Goal: Task Accomplishment & Management: Use online tool/utility

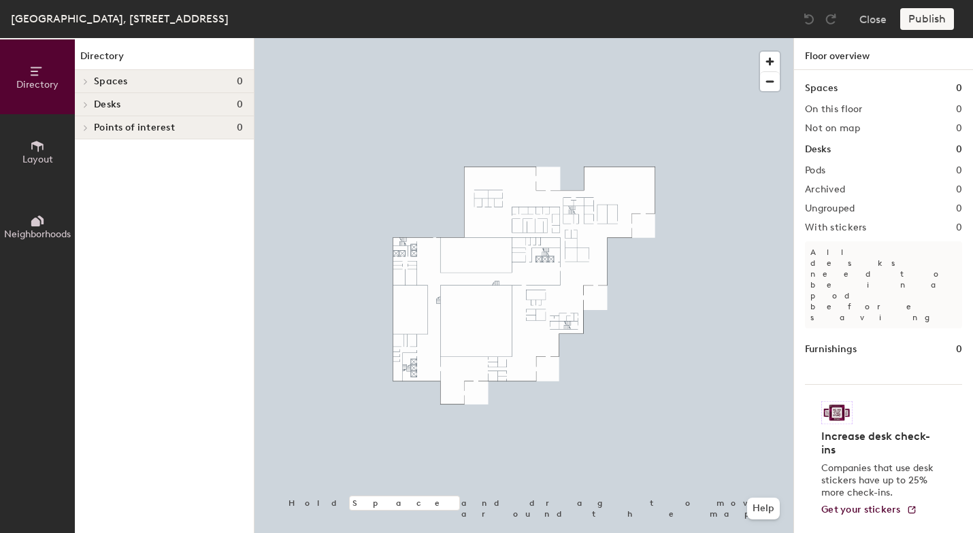
click at [37, 149] on icon at bounding box center [37, 146] width 15 height 15
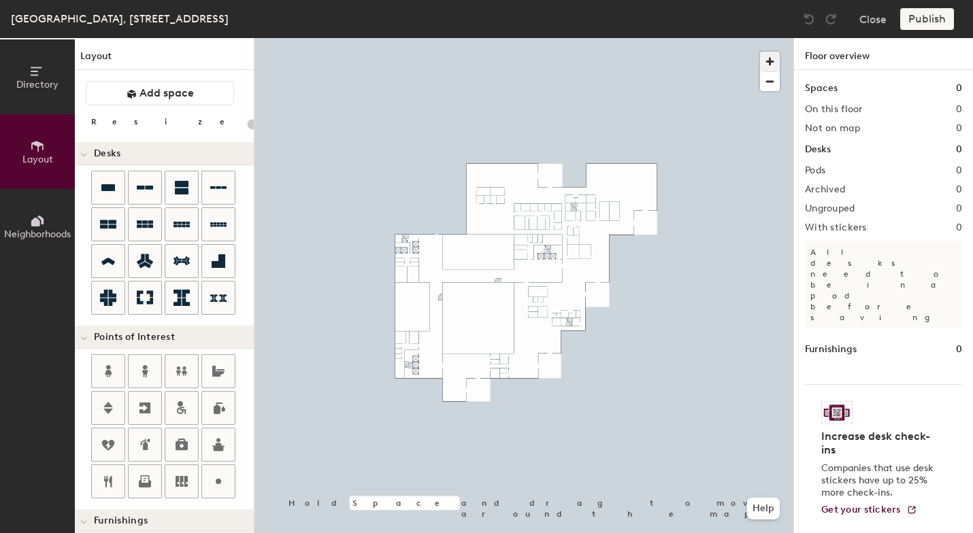
click at [772, 58] on span "button" at bounding box center [770, 62] width 20 height 20
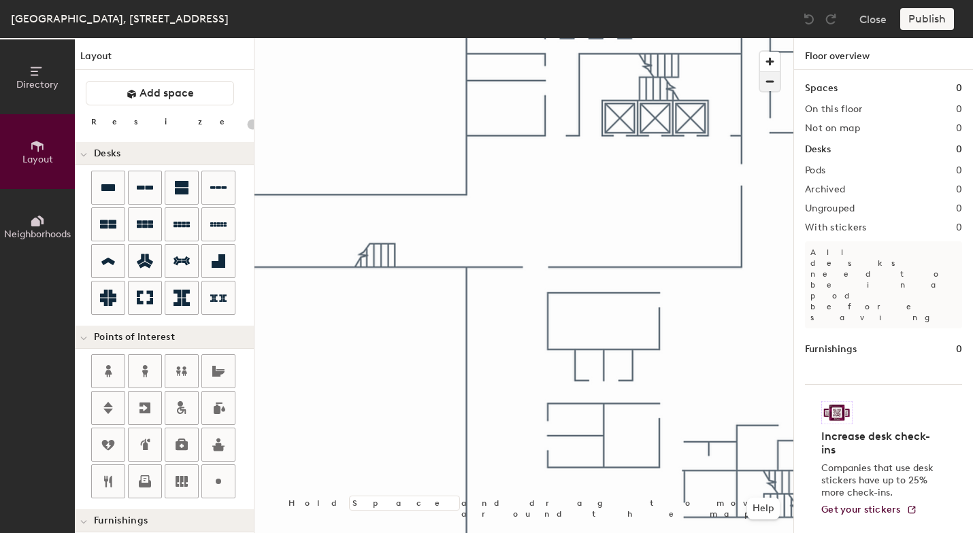
click at [772, 82] on span "button" at bounding box center [770, 81] width 20 height 19
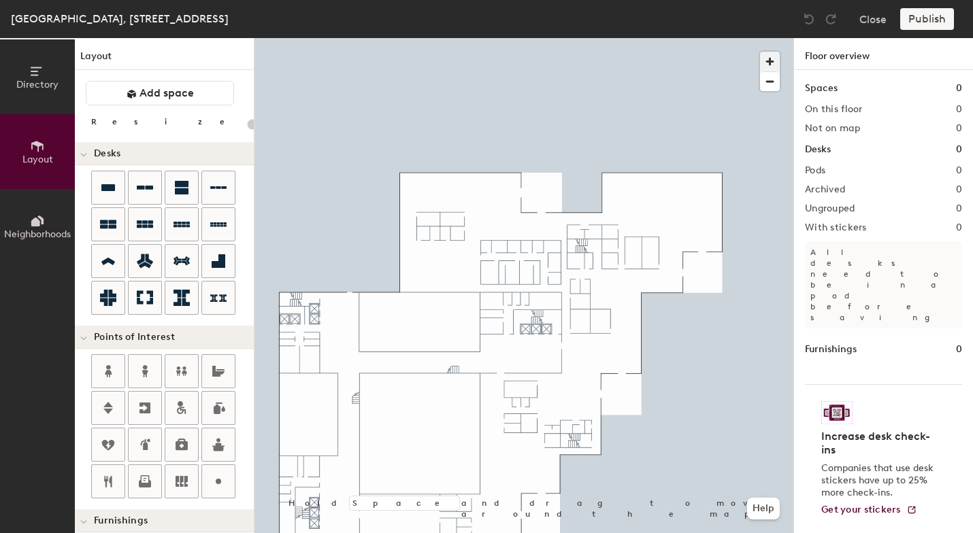
click at [770, 61] on span "button" at bounding box center [770, 62] width 20 height 20
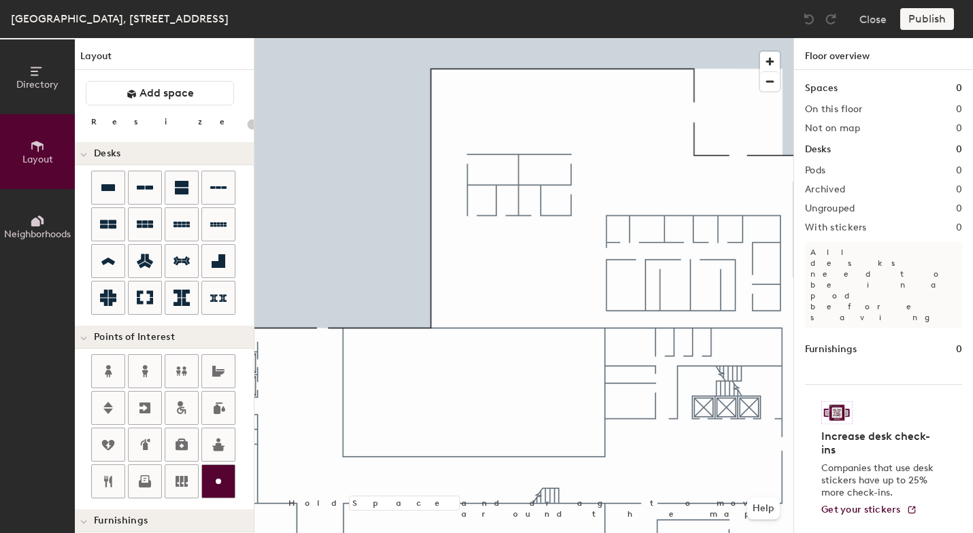
click at [225, 480] on icon at bounding box center [218, 482] width 16 height 16
type input "20"
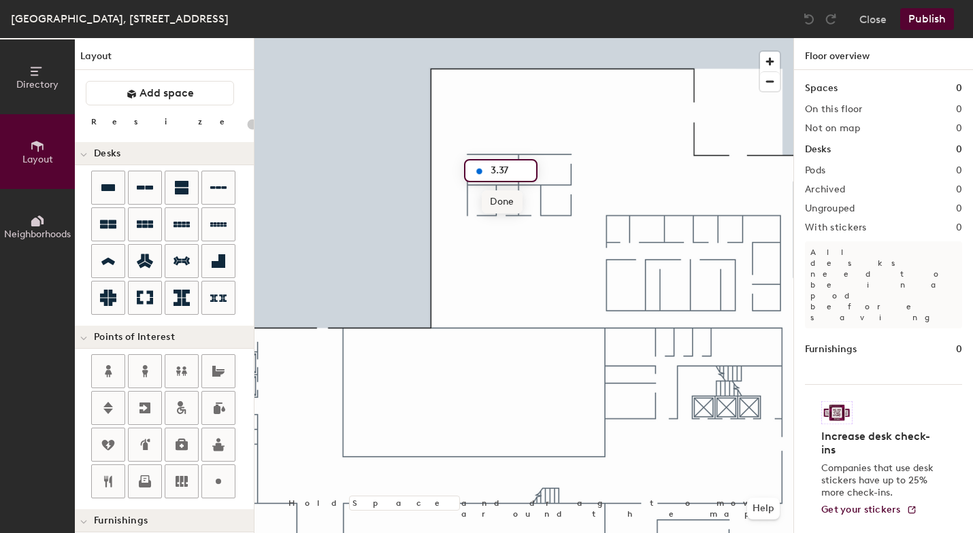
type input "3.37"
click at [508, 200] on span "Done" at bounding box center [502, 202] width 40 height 23
click at [218, 481] on circle at bounding box center [218, 481] width 5 height 5
type input "20"
type input "3"
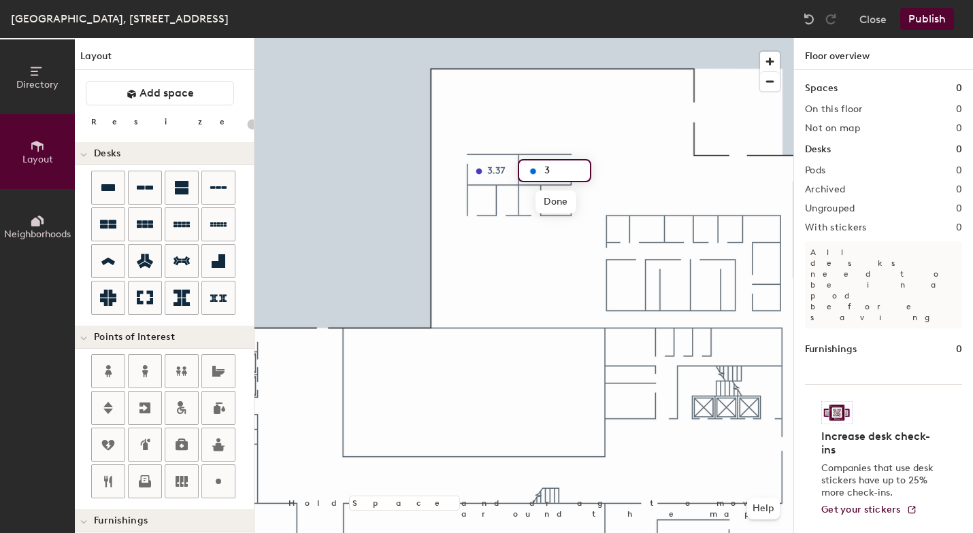
type input "20"
type input "3.3"
type input "20"
type input "3.36"
click at [555, 196] on span "Done" at bounding box center [556, 202] width 40 height 23
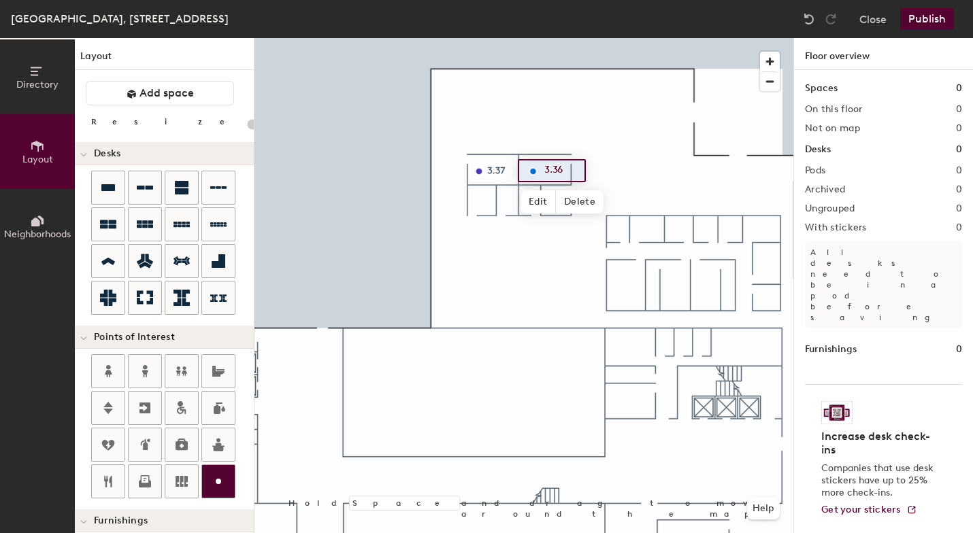
click at [215, 480] on icon at bounding box center [218, 482] width 16 height 16
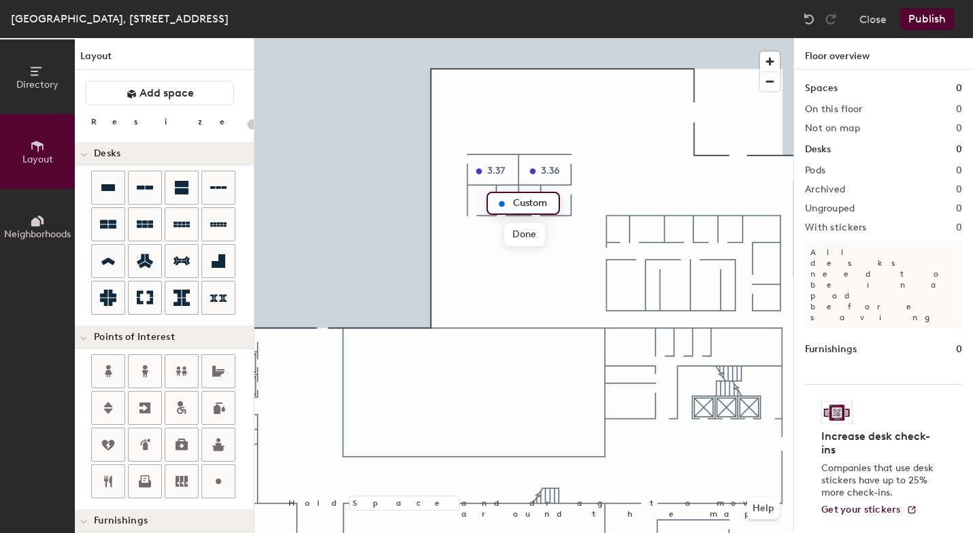
type input "20"
type input "3"
type input "20"
type input "3.38"
click at [528, 236] on span "Done" at bounding box center [524, 234] width 40 height 23
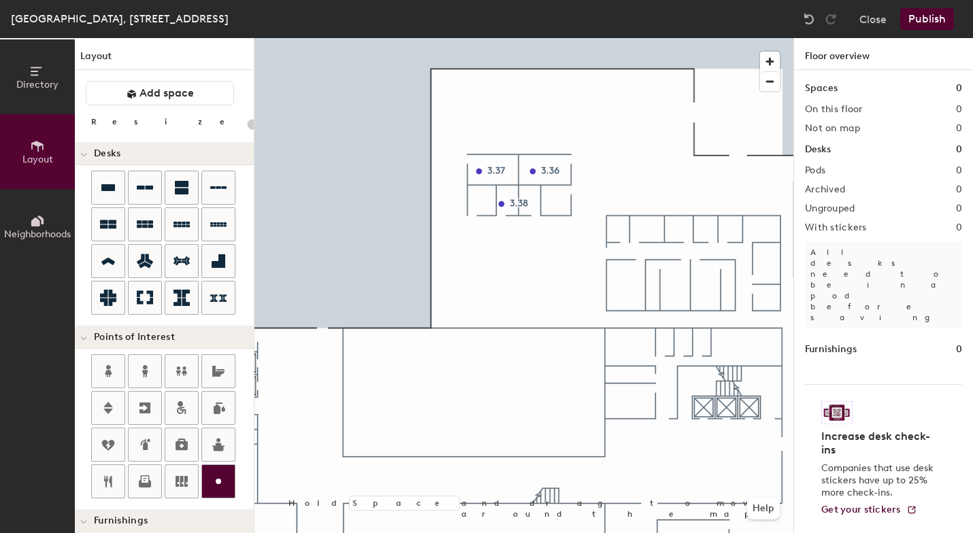
click at [218, 487] on icon at bounding box center [218, 482] width 16 height 16
type input "20"
type input "3.3"
type input "20"
type input "3.39"
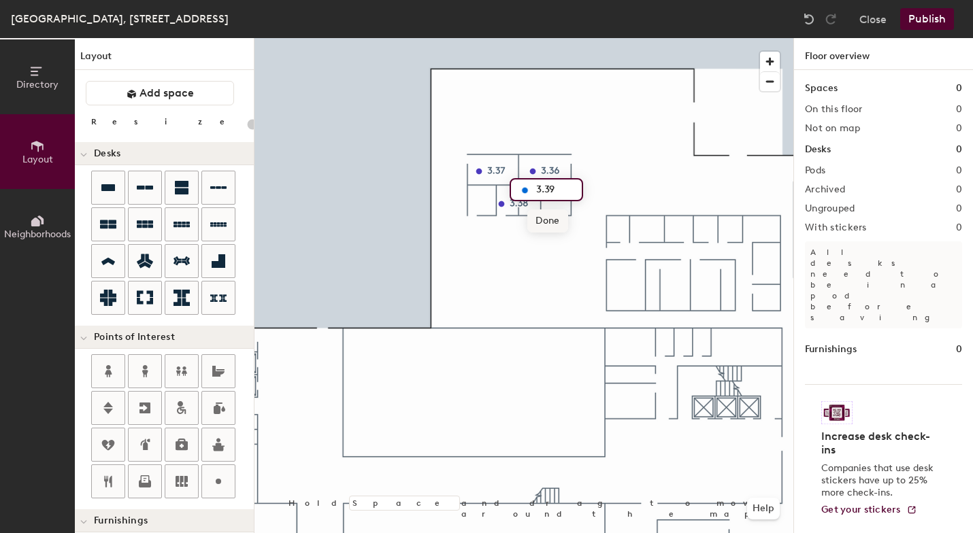
click at [551, 219] on span "Done" at bounding box center [547, 221] width 40 height 23
click at [226, 476] on icon at bounding box center [218, 482] width 16 height 16
type input "20"
type input "3"
type input "20"
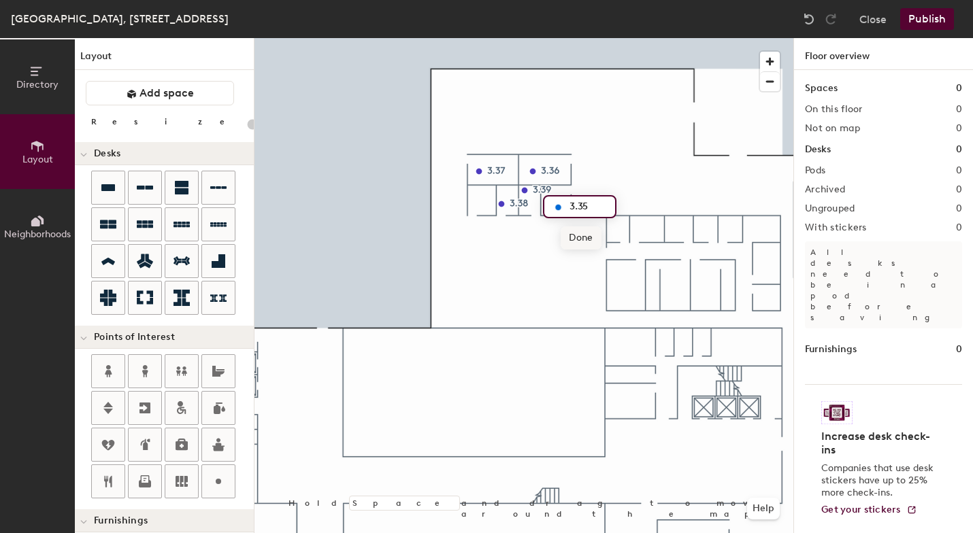
type input "3.35"
click at [587, 238] on span "Done" at bounding box center [581, 238] width 40 height 23
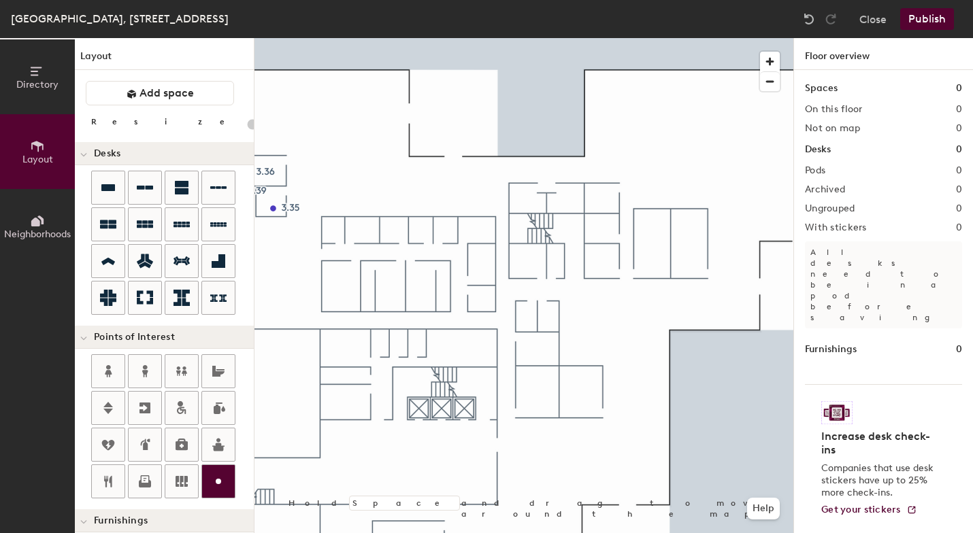
click at [225, 478] on icon at bounding box center [218, 482] width 16 height 16
type input "20"
type input "3"
type input "20"
type input "3.16"
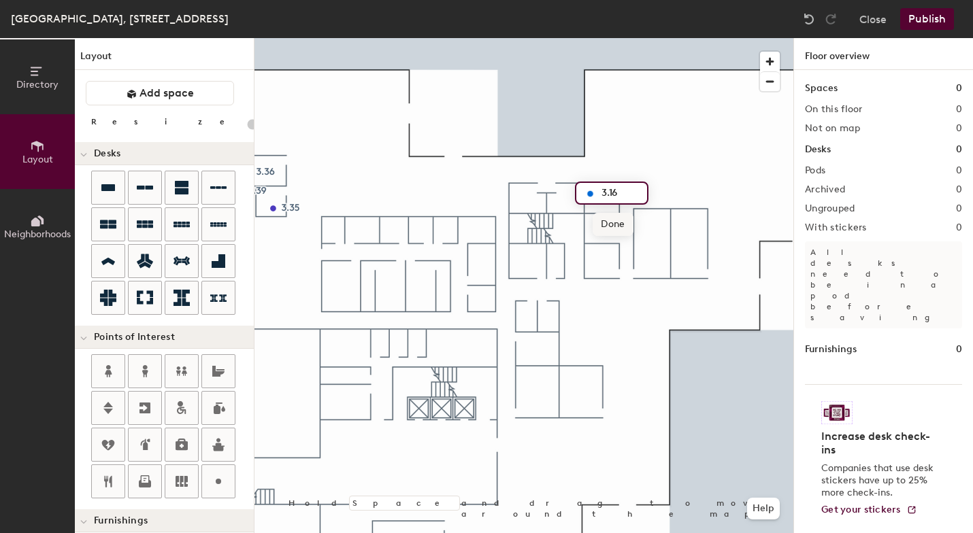
click at [616, 221] on span "Done" at bounding box center [613, 224] width 40 height 23
click at [218, 483] on circle at bounding box center [218, 481] width 5 height 5
type input "20"
type input "3.17"
click at [614, 259] on span "Done" at bounding box center [613, 258] width 40 height 23
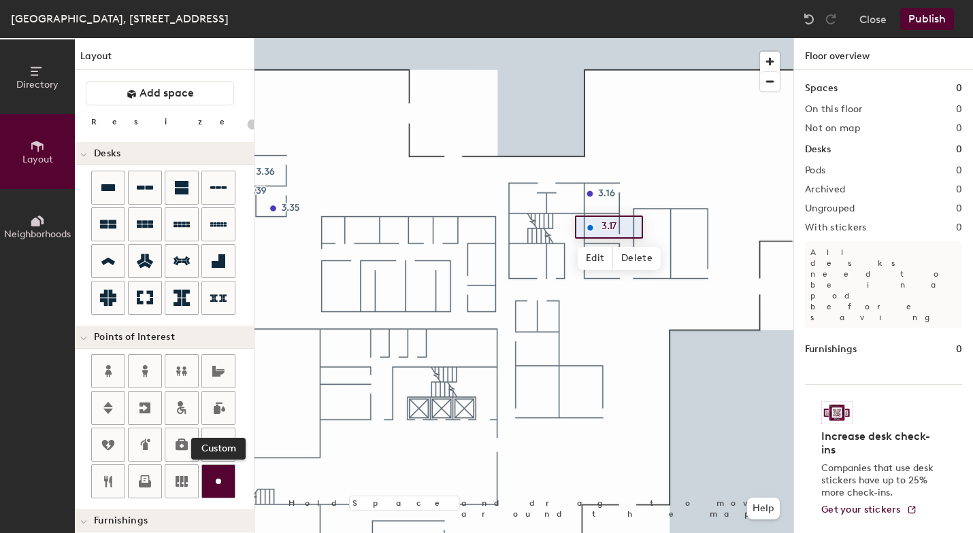
click at [220, 484] on icon at bounding box center [218, 482] width 16 height 16
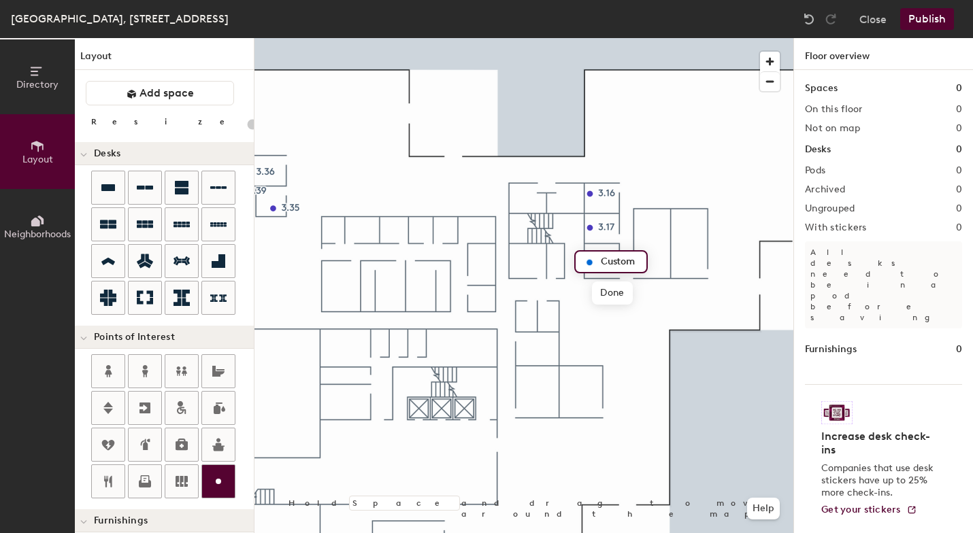
type input "20"
type input "3."
type input "20"
type input "3.18"
click at [610, 295] on span "Done" at bounding box center [612, 293] width 40 height 23
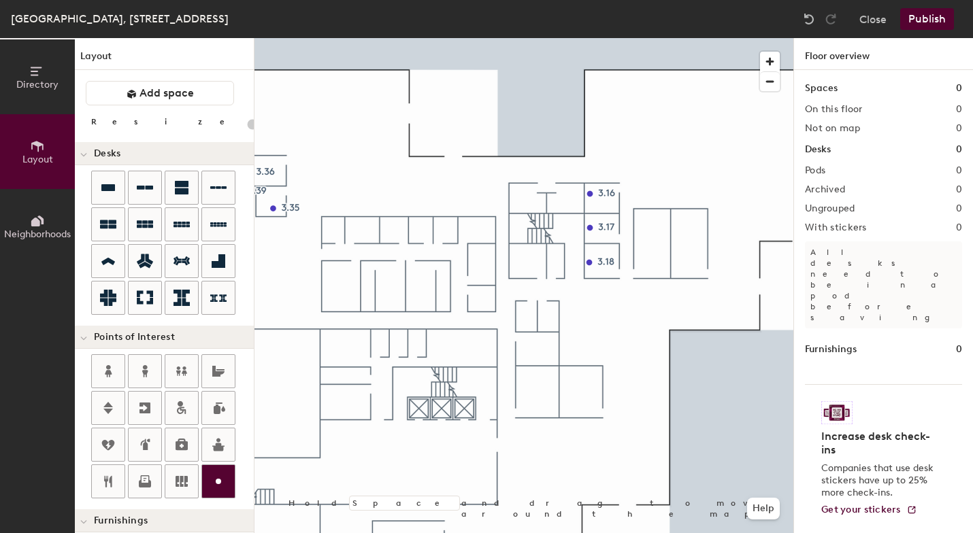
click at [222, 480] on icon at bounding box center [218, 482] width 16 height 16
type input "20"
type input "3"
type input "20"
type input "3.1"
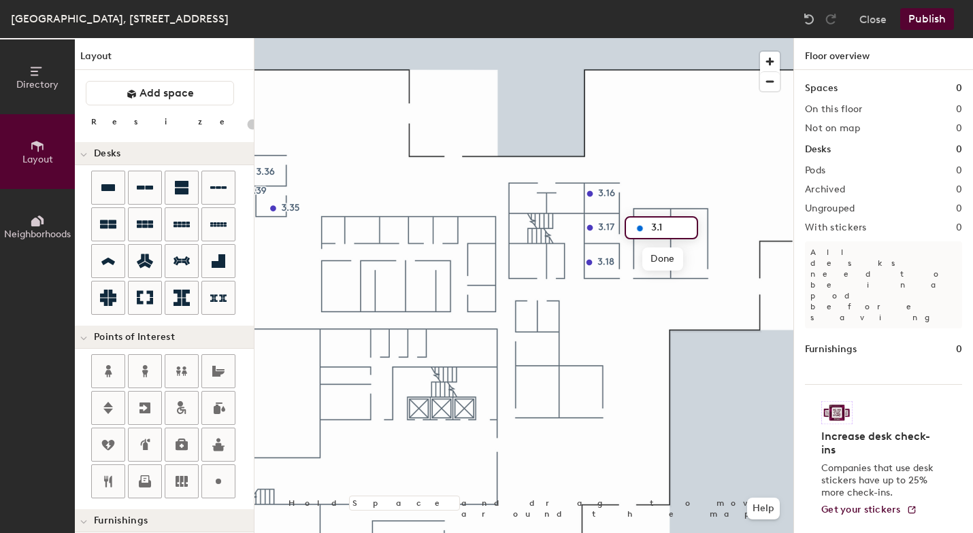
type input "20"
type input "3.19"
click at [659, 254] on span "Done" at bounding box center [662, 259] width 40 height 23
click at [222, 482] on icon at bounding box center [218, 482] width 16 height 16
type input "20"
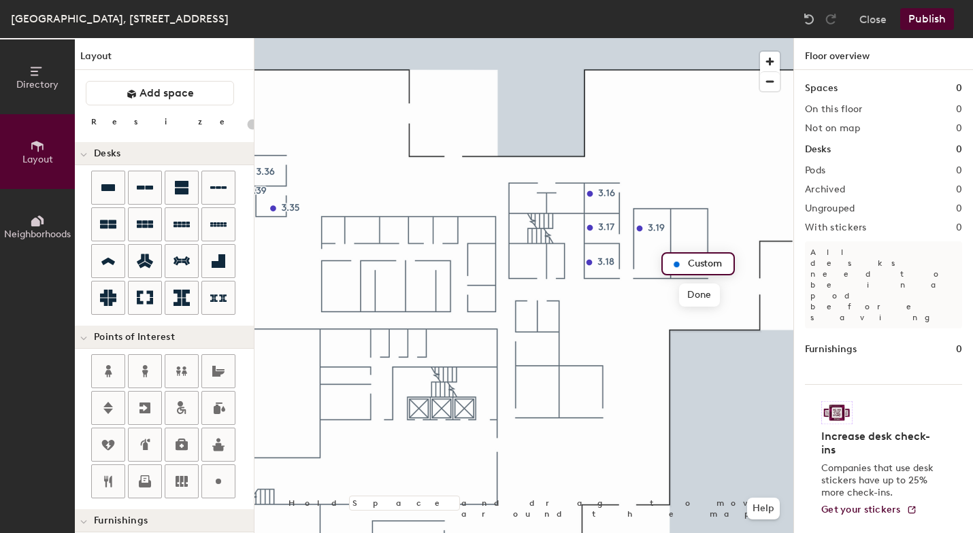
type input "3"
type input "20"
type input "3.15"
click at [703, 293] on span "Done" at bounding box center [699, 295] width 40 height 23
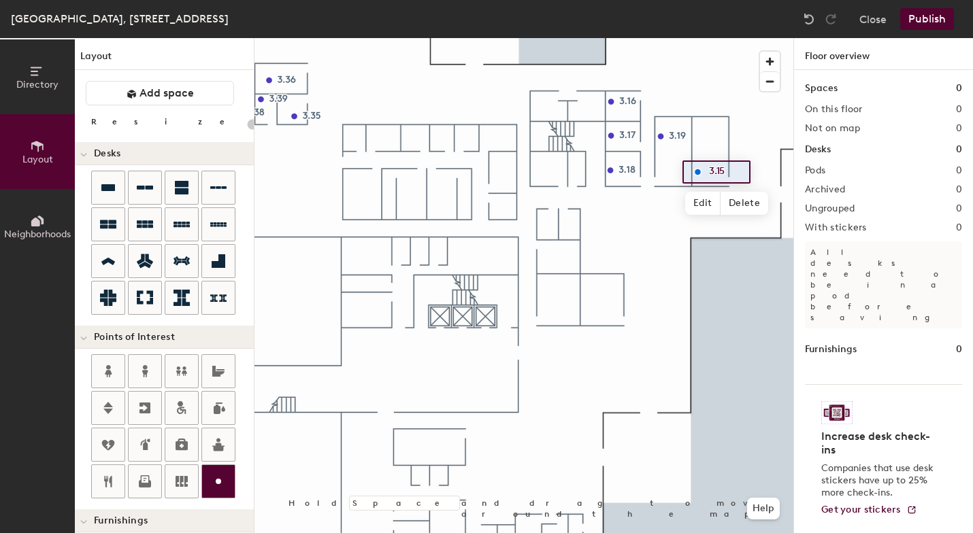
click at [220, 480] on circle at bounding box center [218, 481] width 5 height 5
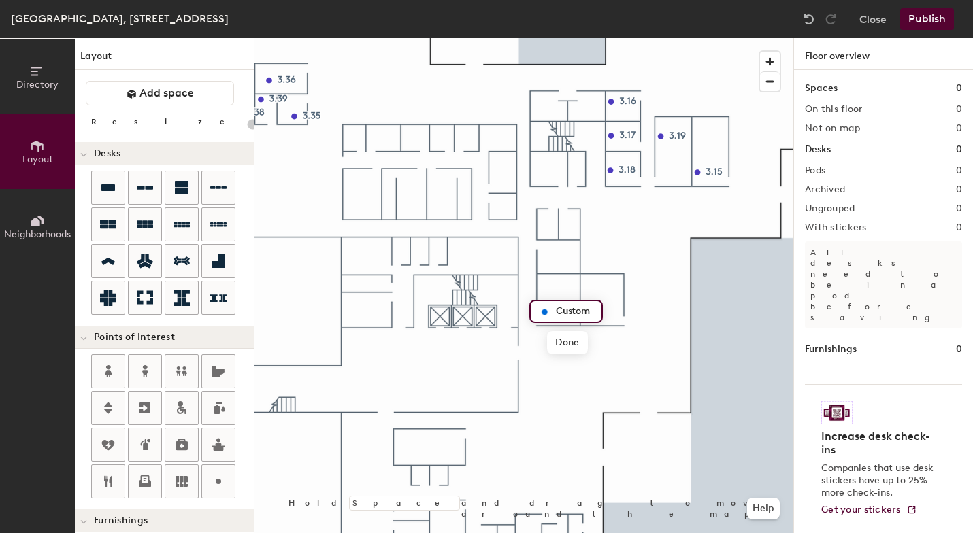
type input "20"
type input "3"
type input "20"
type input "3.13"
click at [572, 344] on span "Done" at bounding box center [567, 342] width 40 height 23
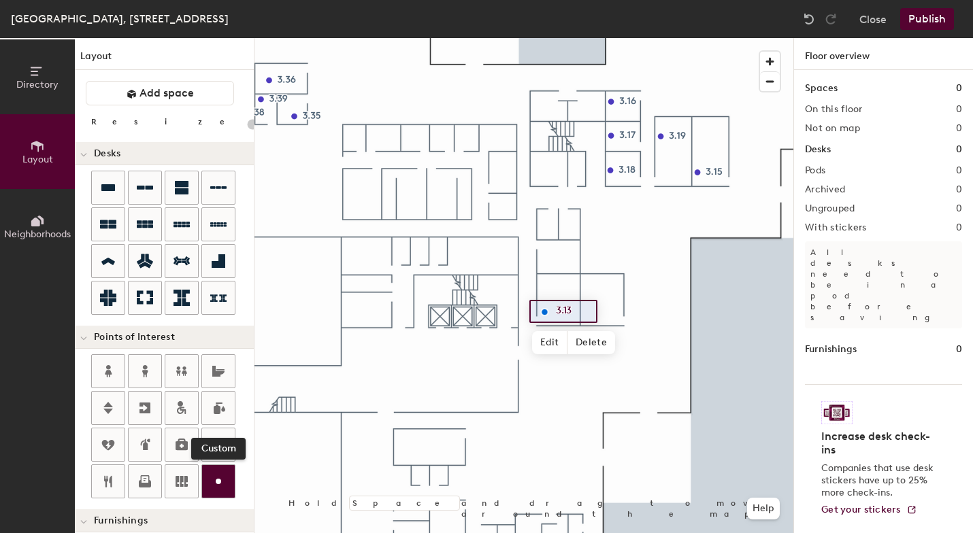
click at [228, 481] on div at bounding box center [218, 481] width 33 height 33
type input "20"
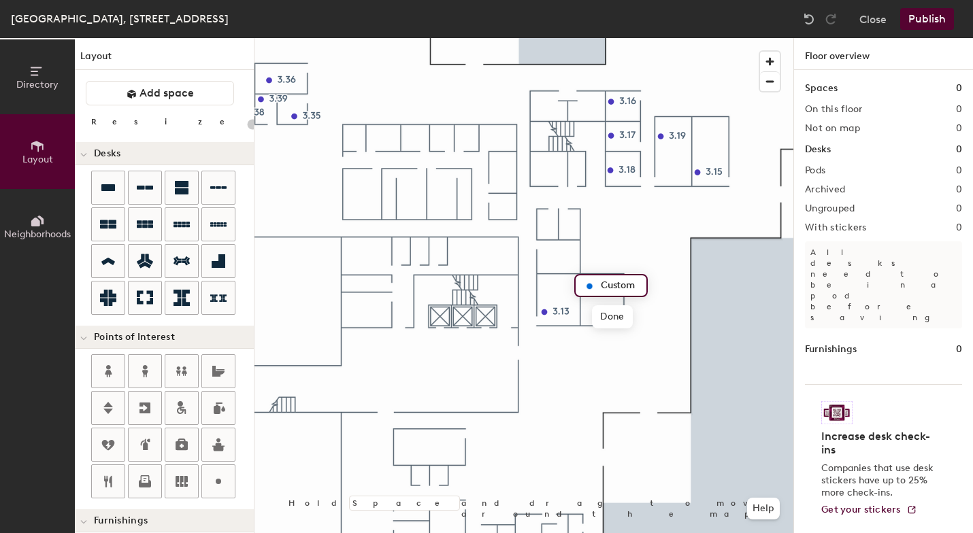
type input "3"
type input "20"
type input "3."
type input "20"
type input "3.14"
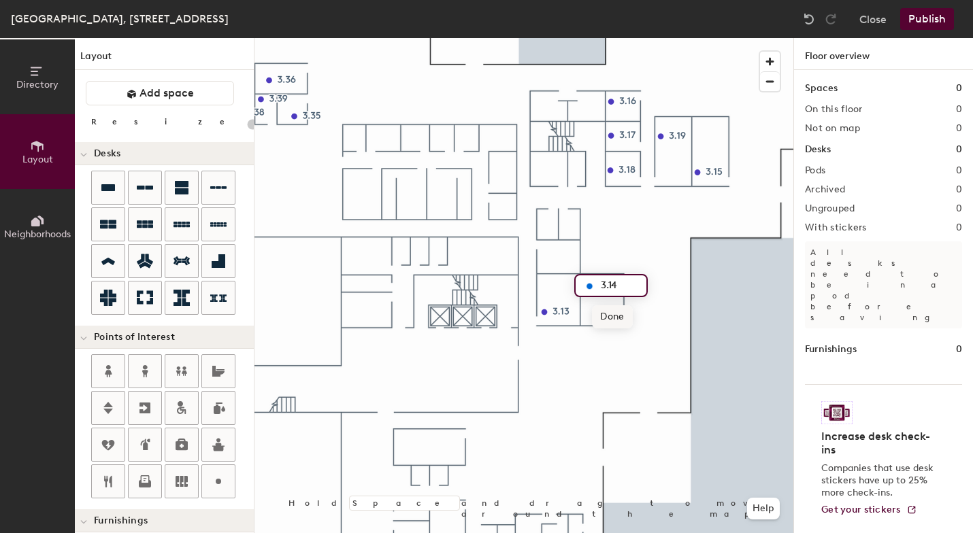
click at [619, 315] on span "Done" at bounding box center [612, 317] width 40 height 23
click at [220, 482] on circle at bounding box center [218, 481] width 5 height 5
type input "20"
type input "3"
type input "20"
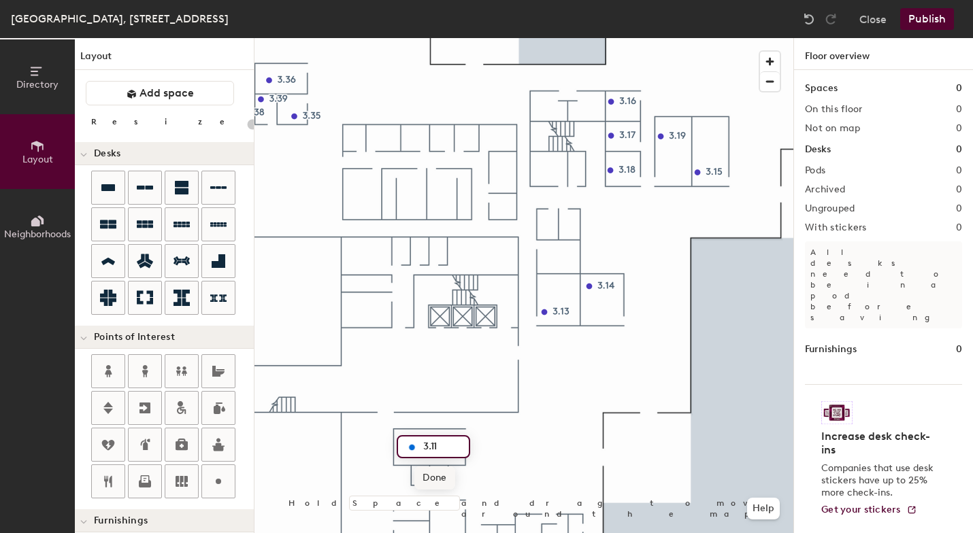
type input "3.11"
click at [433, 476] on span "Done" at bounding box center [434, 478] width 40 height 23
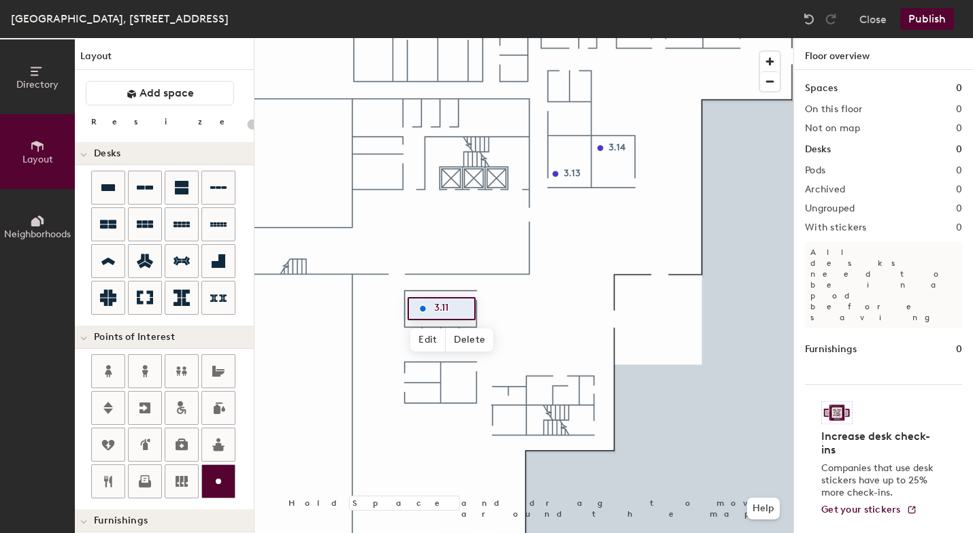
click at [216, 480] on circle at bounding box center [218, 481] width 5 height 5
type input "20"
type input "3."
type input "20"
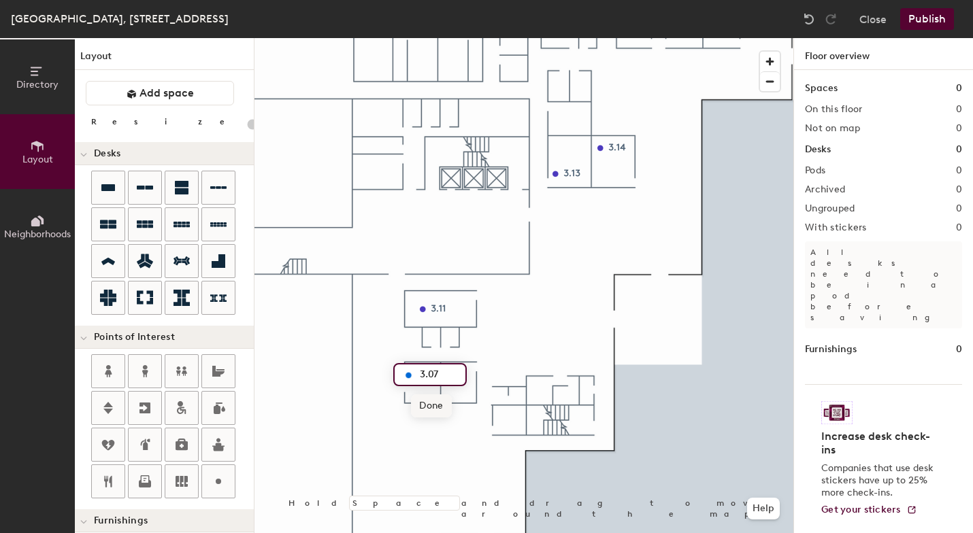
type input "3.07"
click at [433, 403] on span "Done" at bounding box center [431, 406] width 40 height 23
click at [218, 484] on circle at bounding box center [218, 481] width 5 height 5
type input "20"
type input "3.08"
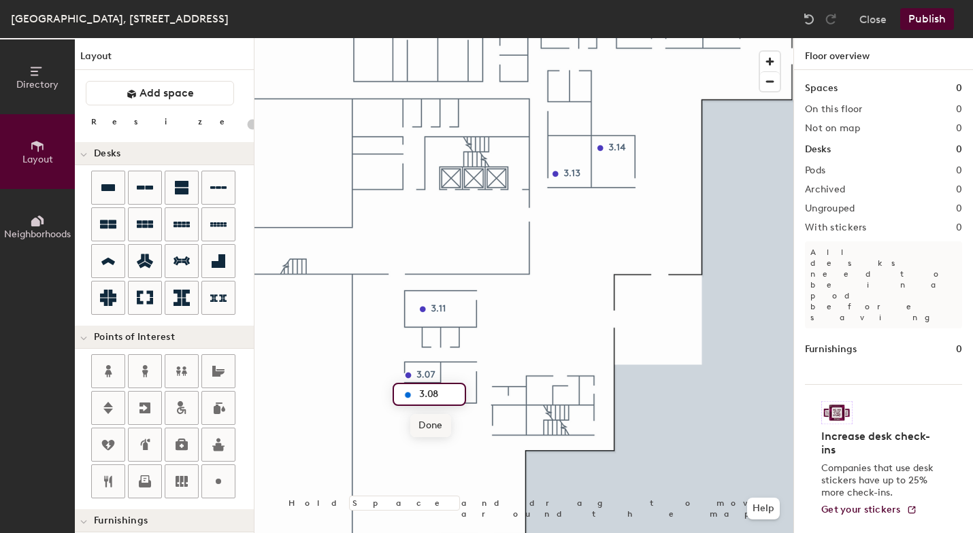
click at [431, 427] on span "Done" at bounding box center [430, 425] width 40 height 23
click at [221, 487] on icon at bounding box center [218, 482] width 16 height 16
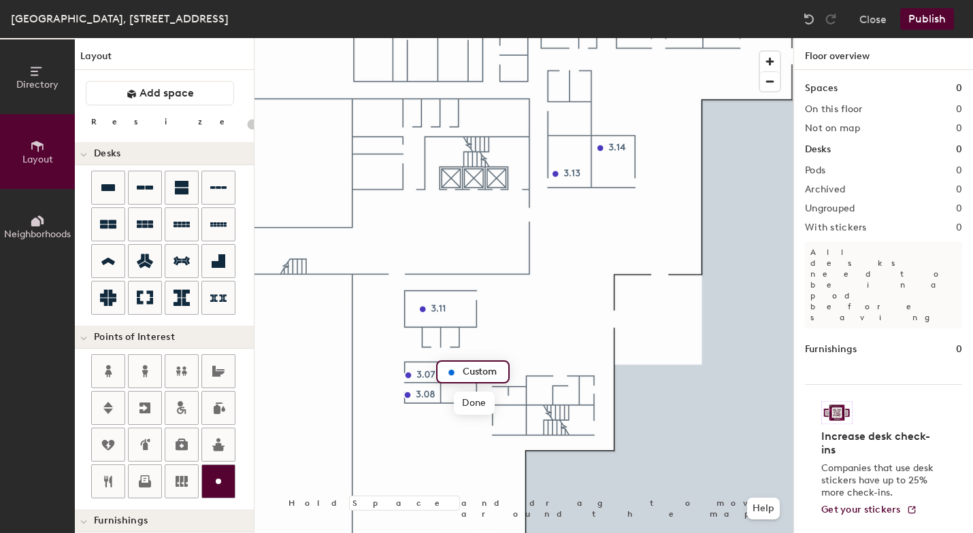
type input "20"
type input "3."
type input "20"
type input "3.09"
click at [479, 397] on span "Done" at bounding box center [474, 403] width 40 height 23
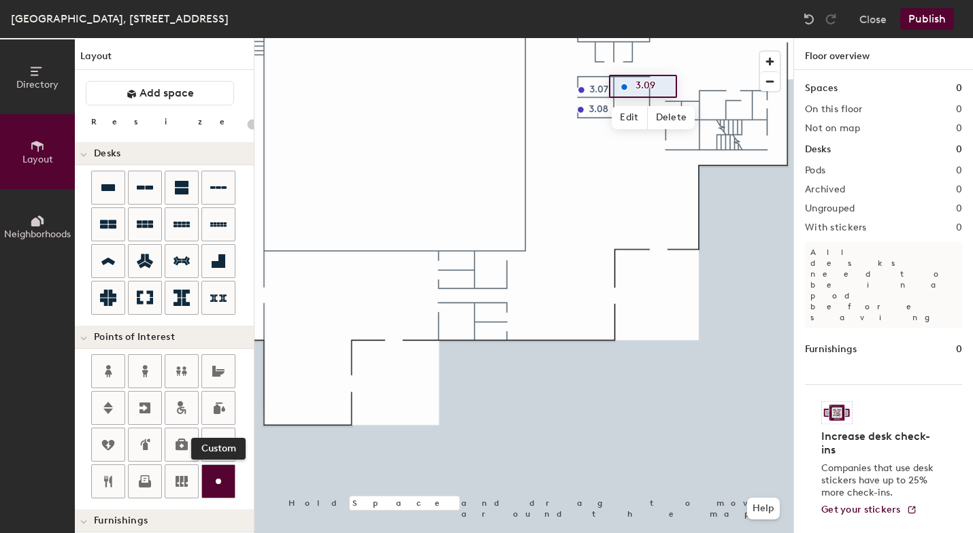
click at [220, 486] on icon at bounding box center [218, 482] width 16 height 16
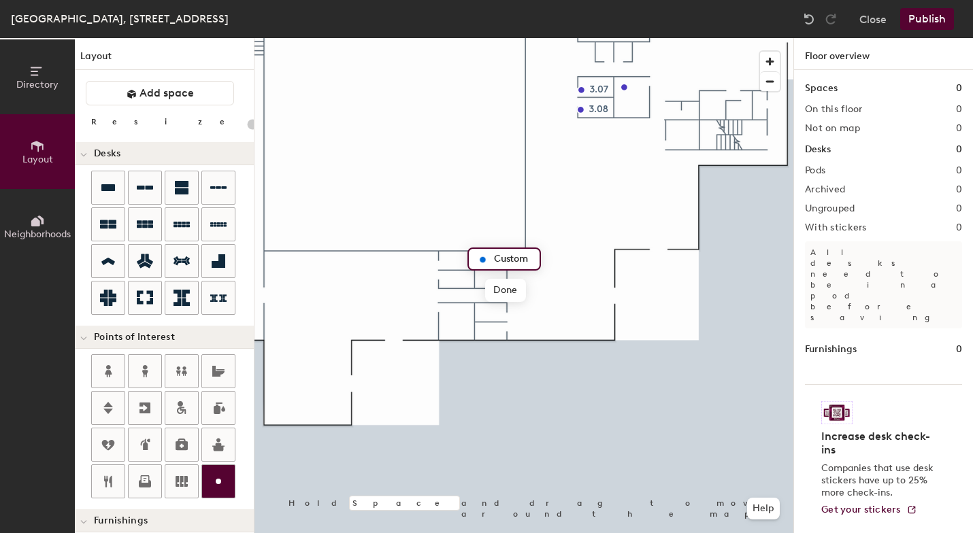
type input "20"
type input "3."
type input "20"
type input "3.06"
click at [510, 291] on span "Done" at bounding box center [505, 290] width 40 height 23
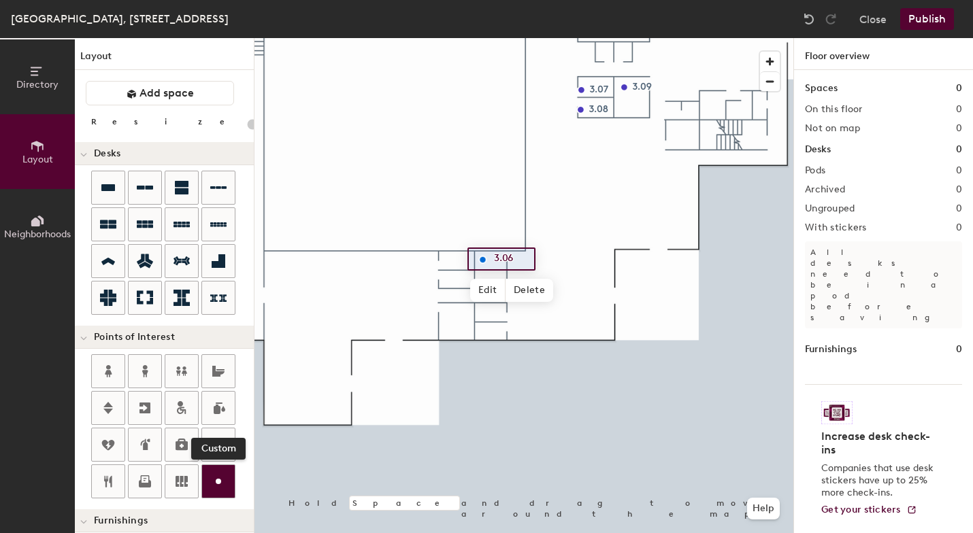
click at [221, 482] on icon at bounding box center [218, 482] width 16 height 16
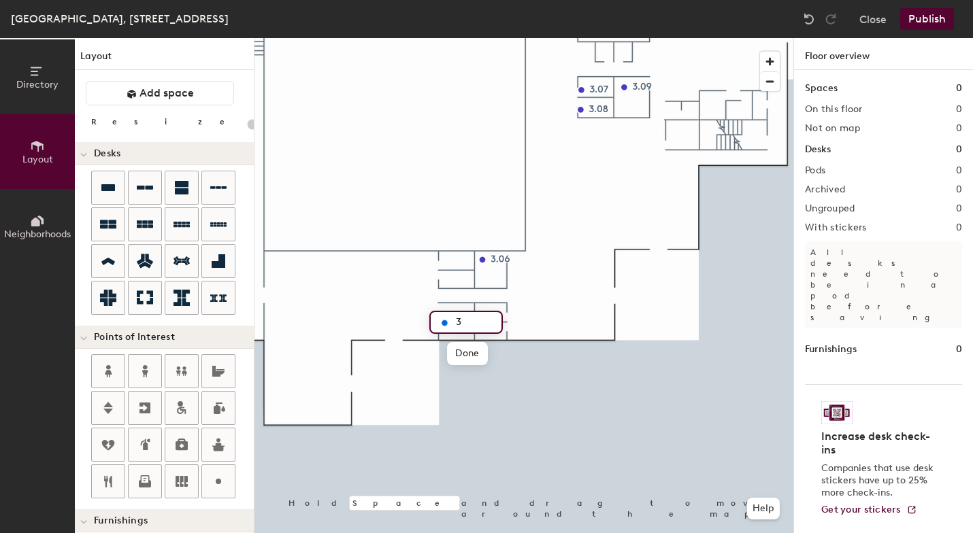
type input "20"
type input "3.0"
type input "20"
type input "3.03"
click at [467, 354] on span "Done" at bounding box center [467, 353] width 40 height 23
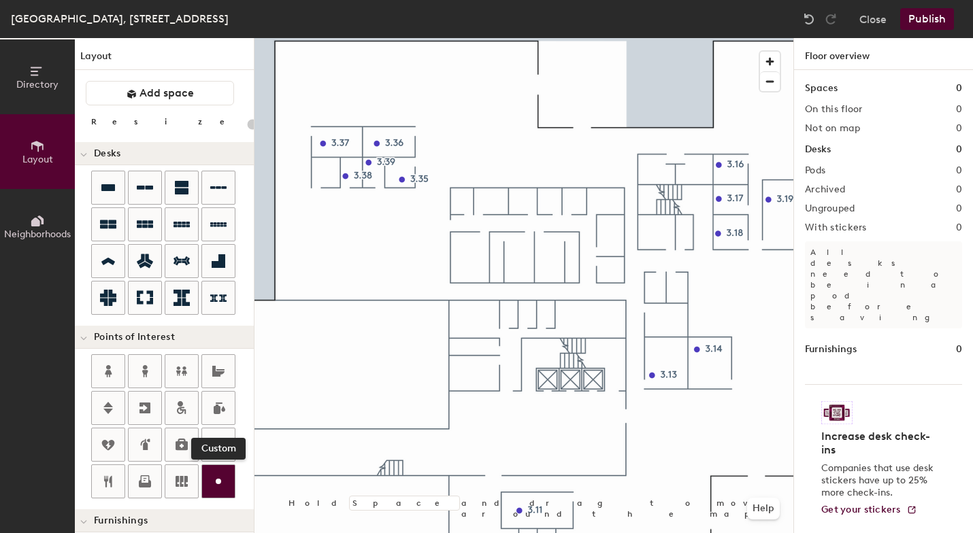
click at [211, 485] on icon at bounding box center [218, 482] width 16 height 16
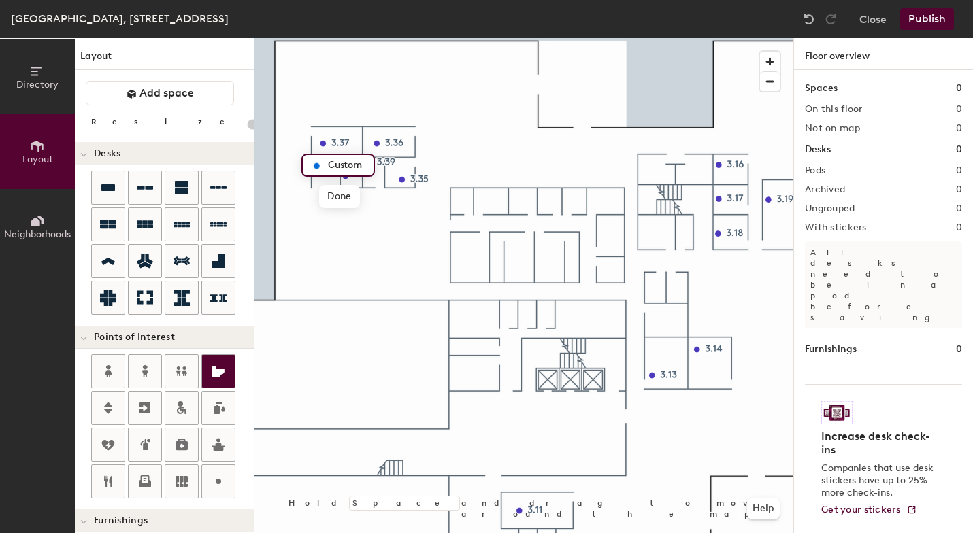
type input "20"
type input "IT STORAGE"
click at [348, 195] on span "Done" at bounding box center [348, 196] width 40 height 23
click at [352, 201] on span "Edit" at bounding box center [350, 206] width 35 height 23
click at [357, 164] on div "3.38" at bounding box center [367, 175] width 73 height 23
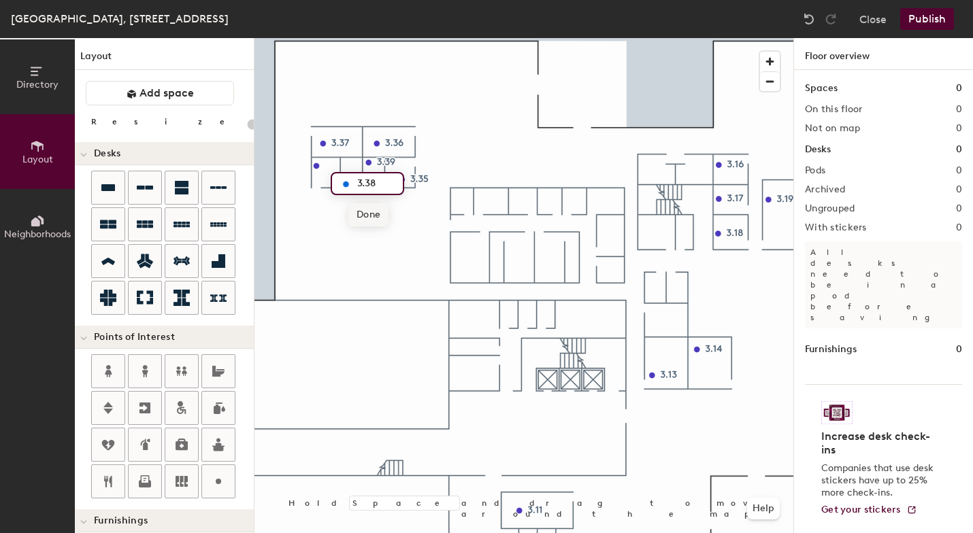
click at [372, 220] on span "Done" at bounding box center [368, 214] width 40 height 23
click at [146, 482] on icon at bounding box center [145, 482] width 16 height 16
click at [215, 480] on icon at bounding box center [218, 482] width 16 height 16
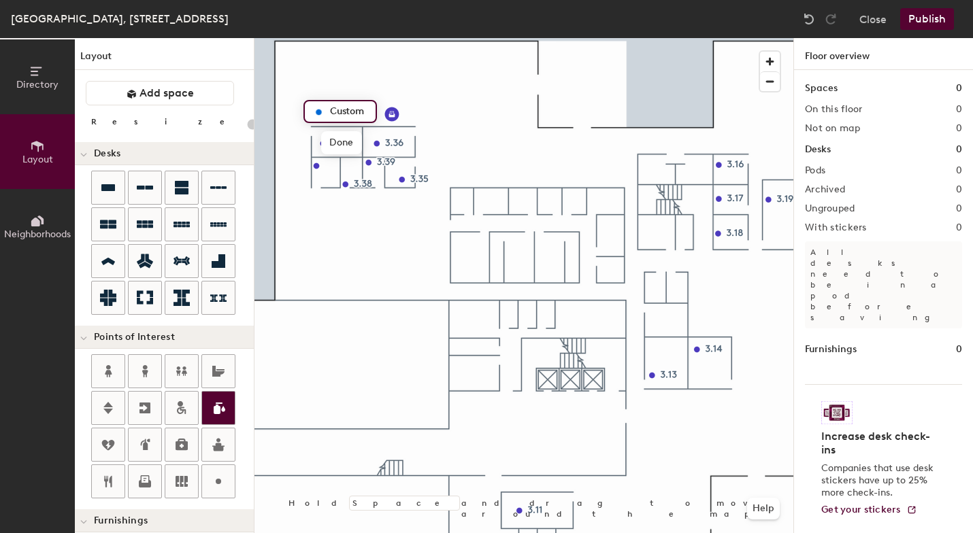
type input "20"
type input "Coffee Point"
click at [325, 137] on span "Edit" at bounding box center [323, 142] width 35 height 23
drag, startPoint x: 355, startPoint y: 100, endPoint x: 338, endPoint y: 103, distance: 17.2
click at [338, 103] on div "Coffee Point" at bounding box center [354, 111] width 103 height 23
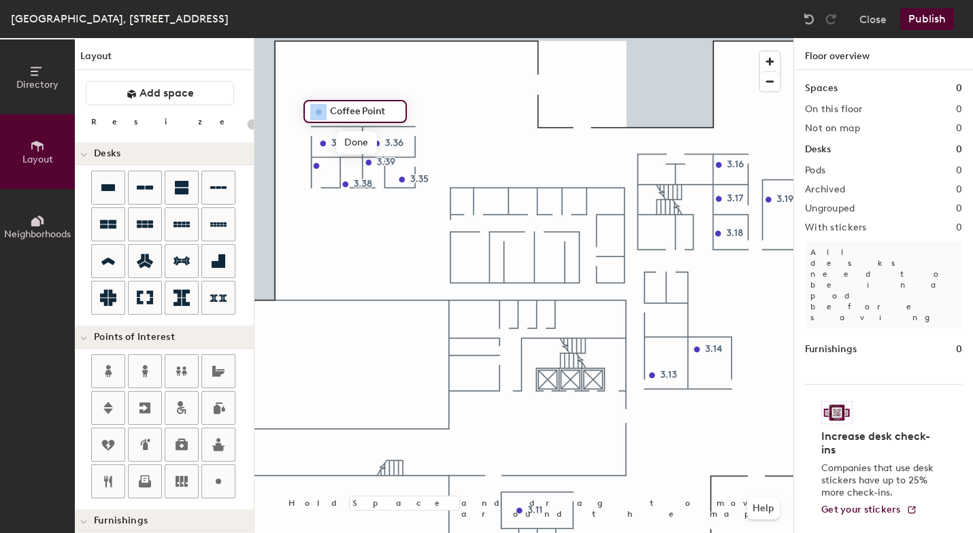
click at [300, 125] on div "Coffee Point Done Hold Space and drag to move around the map. Help" at bounding box center [523, 285] width 539 height 495
drag, startPoint x: 311, startPoint y: 122, endPoint x: 331, endPoint y: 102, distance: 28.4
click at [331, 38] on div at bounding box center [523, 38] width 539 height 0
type input "20"
click at [219, 486] on icon at bounding box center [218, 482] width 16 height 16
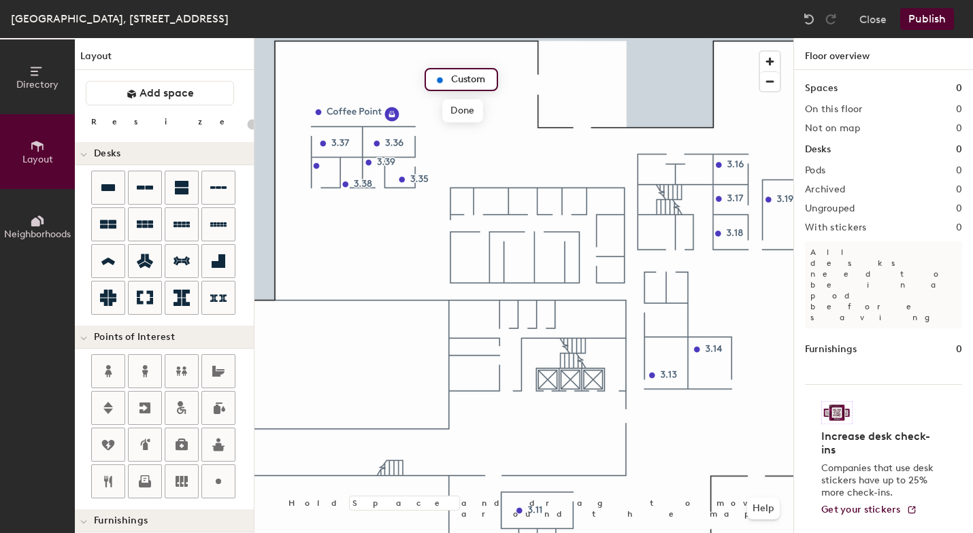
type input "20"
type input "C"
type input "20"
type input "Collaborative"
click at [474, 108] on span "Done" at bounding box center [481, 110] width 40 height 23
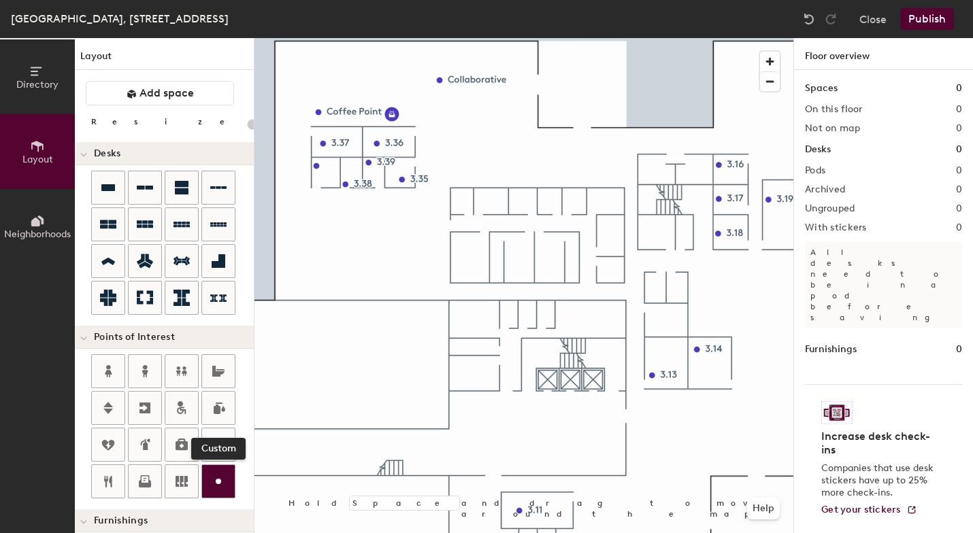
click at [212, 477] on icon at bounding box center [218, 482] width 16 height 16
type input "20"
type input "St"
type input "20"
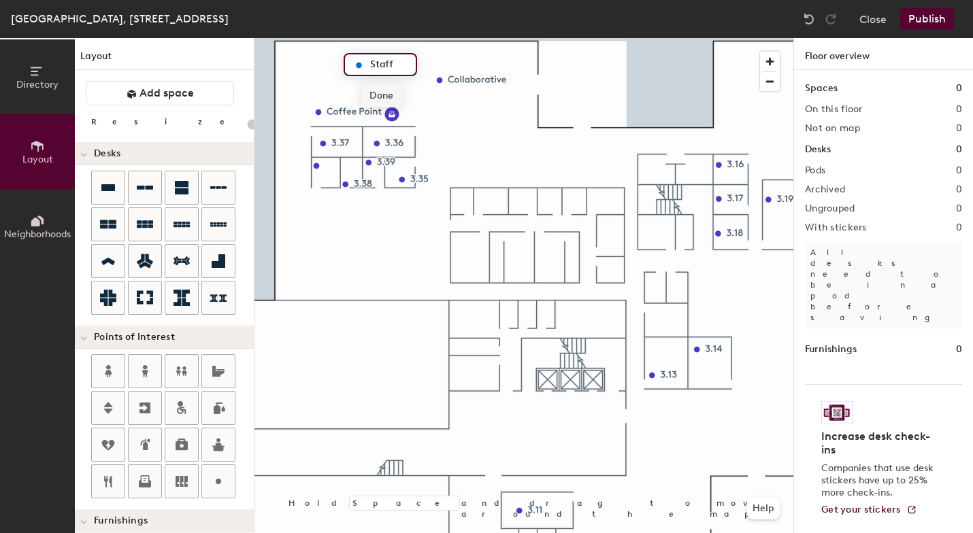
type input "Staff"
click at [220, 480] on circle at bounding box center [218, 481] width 5 height 5
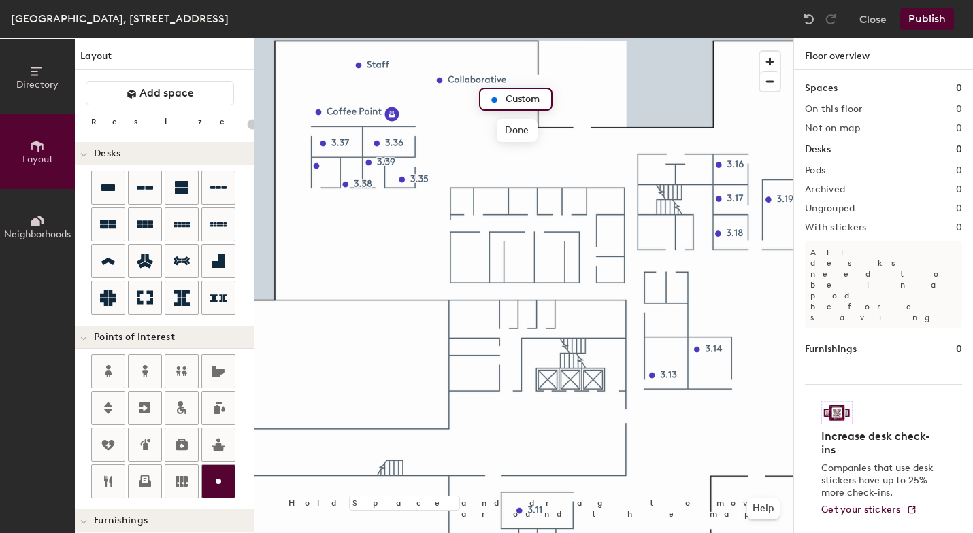
type input "20"
type input "Sta"
type input "20"
type input "Staff"
click at [517, 133] on span "Done" at bounding box center [517, 130] width 40 height 23
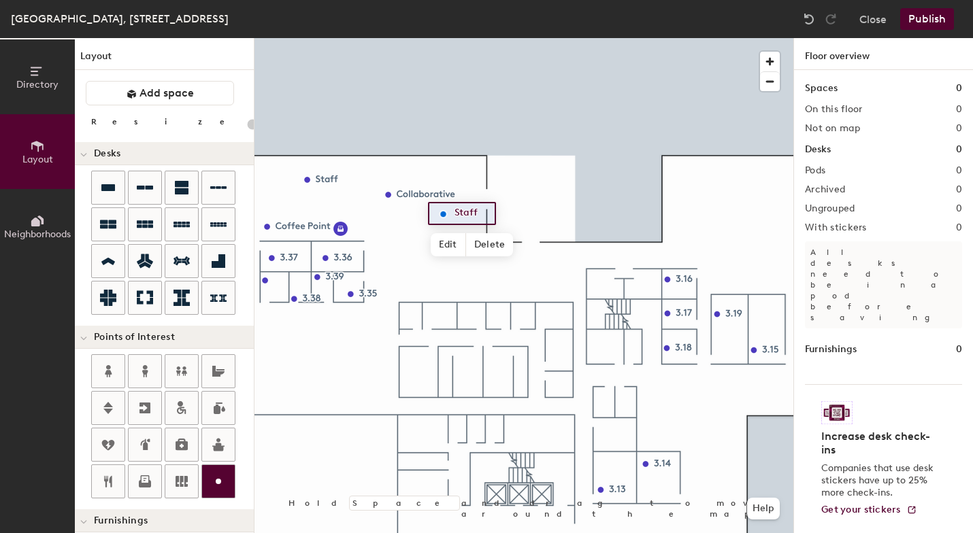
click at [220, 484] on icon at bounding box center [218, 482] width 16 height 16
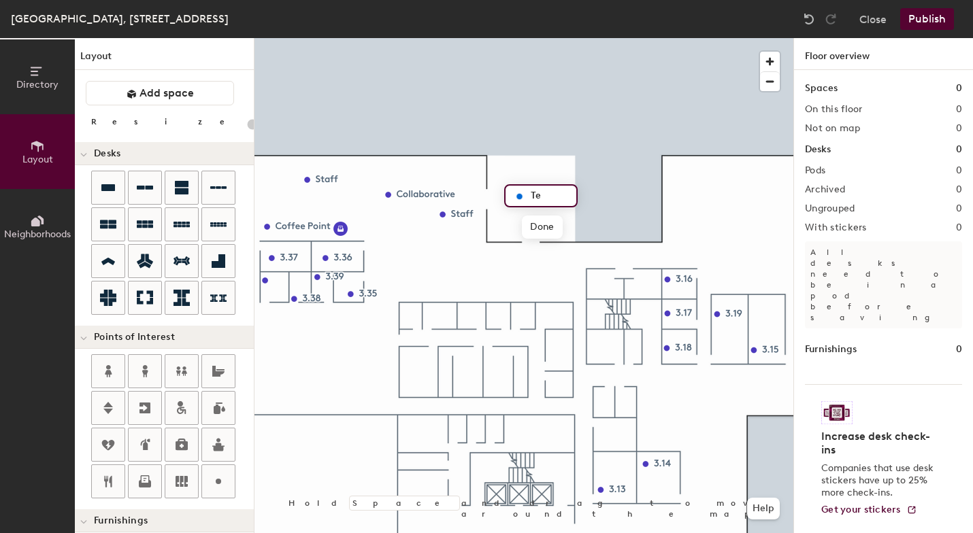
type input "20"
type input "Terrace"
type input "20"
type input "Terrace"
click at [538, 233] on span "Done" at bounding box center [542, 227] width 40 height 23
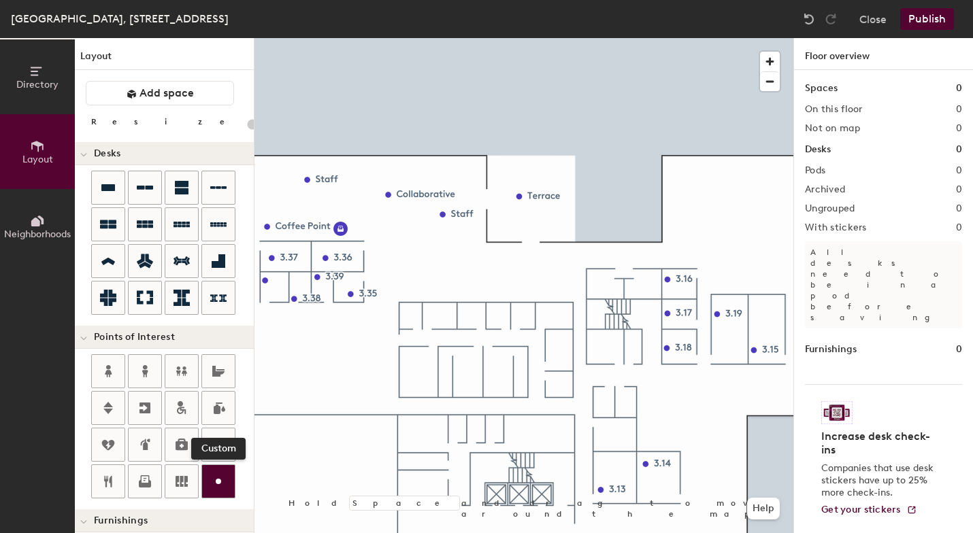
click at [220, 484] on circle at bounding box center [218, 481] width 5 height 5
type input "20"
type input "Co"
type input "20"
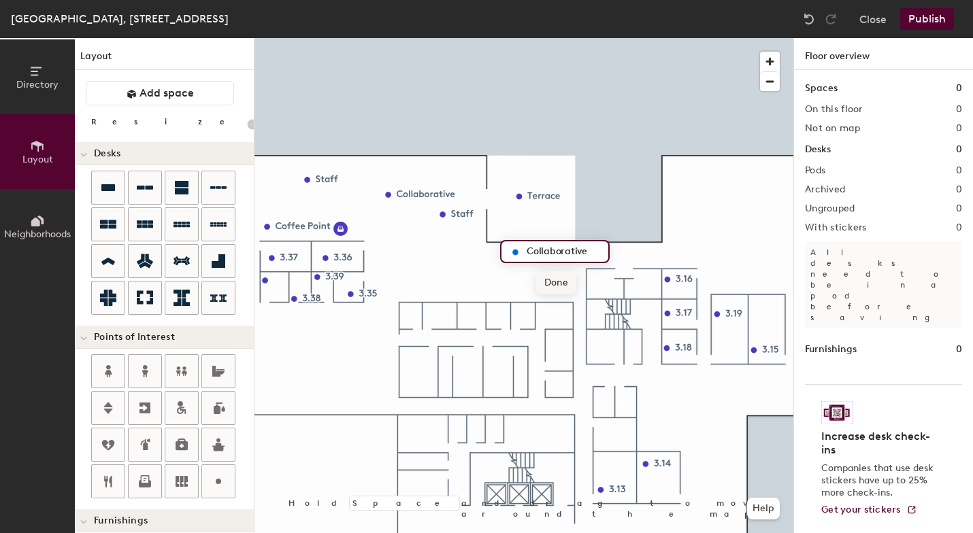
type input "Collaborative"
click at [554, 286] on span "Done" at bounding box center [556, 282] width 40 height 23
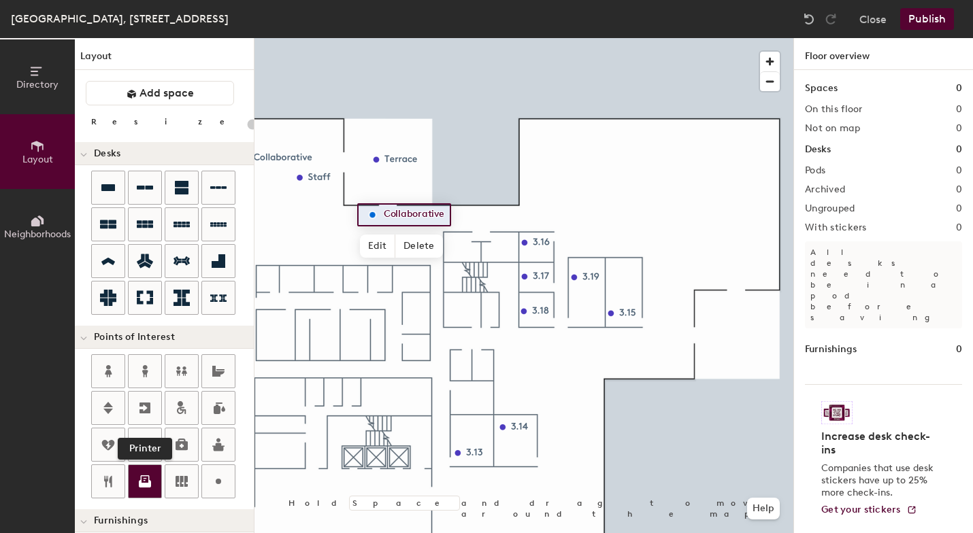
click at [146, 484] on icon at bounding box center [145, 483] width 12 height 7
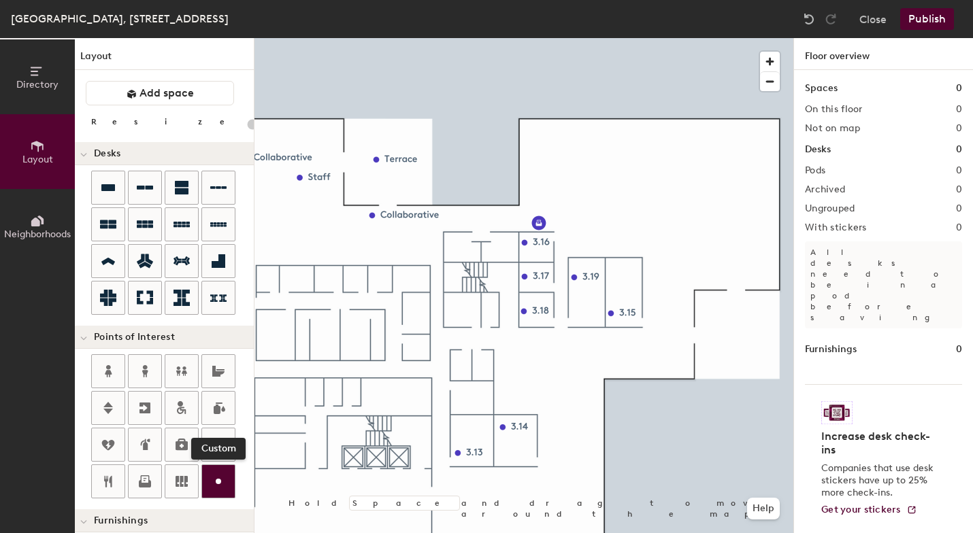
click at [214, 487] on icon at bounding box center [218, 482] width 16 height 16
type input "20"
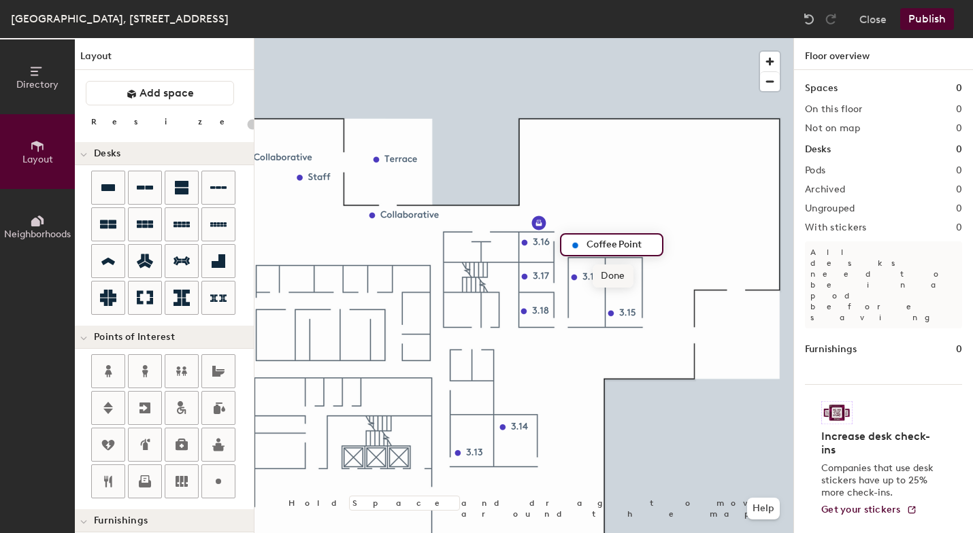
type input "Coffee Point"
click at [612, 279] on span "Done" at bounding box center [613, 276] width 40 height 23
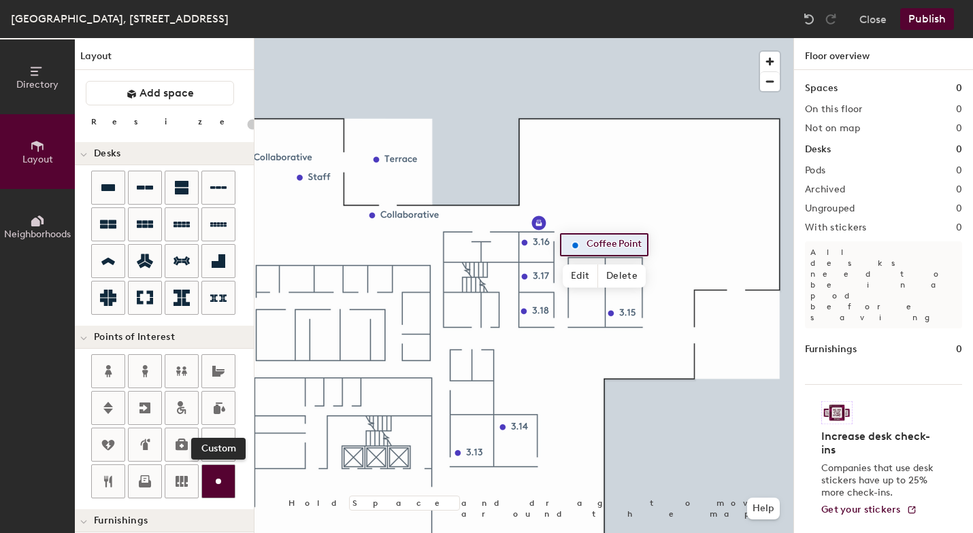
click at [221, 484] on icon at bounding box center [218, 482] width 16 height 16
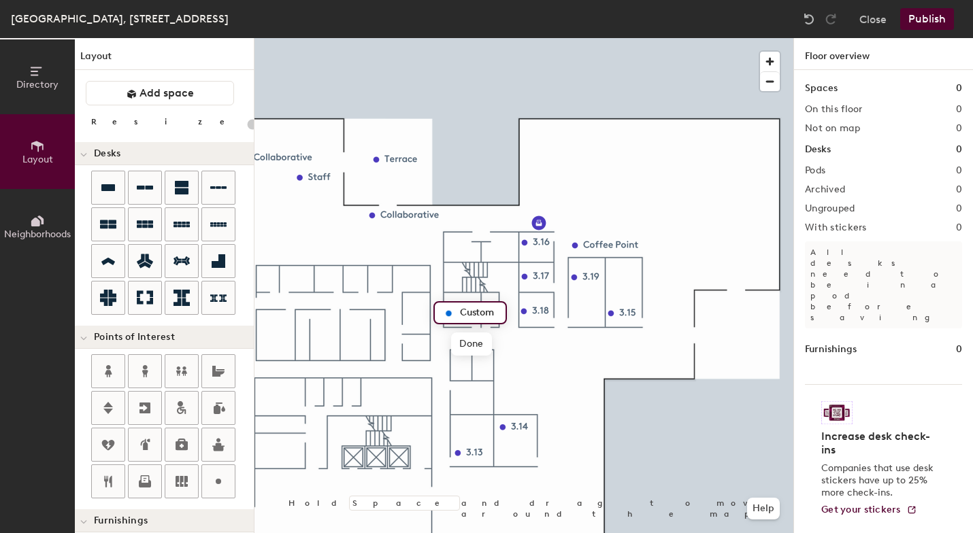
type input "20"
type input "SER"
click at [475, 346] on span "Done" at bounding box center [471, 344] width 40 height 23
click at [452, 338] on span "Edit" at bounding box center [453, 344] width 35 height 23
click at [464, 293] on div "SER Done Hold Space and drag to move around the map. Help" at bounding box center [523, 285] width 539 height 495
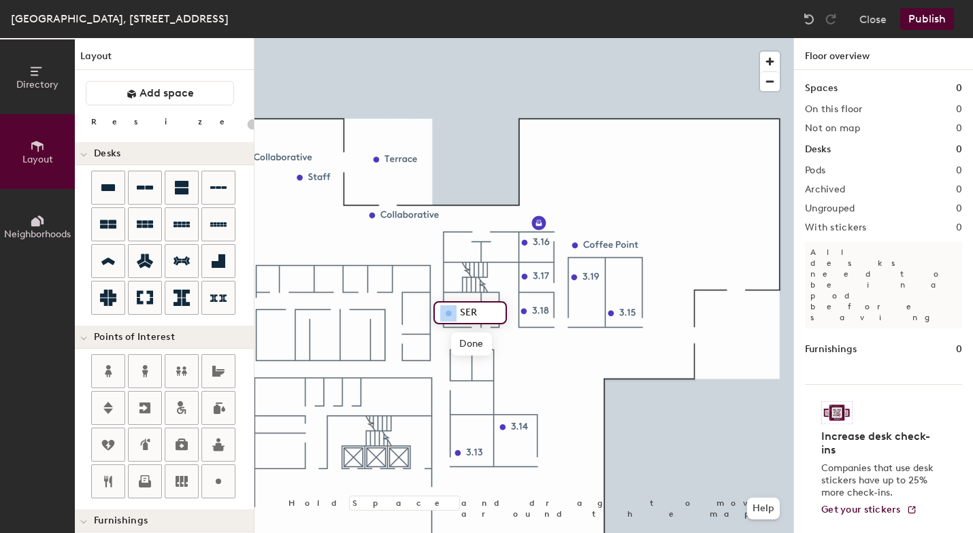
click at [484, 293] on div "SER Done Hold Space and drag to move around the map. Help" at bounding box center [523, 285] width 539 height 495
click at [219, 483] on circle at bounding box center [218, 481] width 5 height 5
type input "20"
type input "Elect"
click at [487, 350] on span "Edit" at bounding box center [490, 348] width 35 height 23
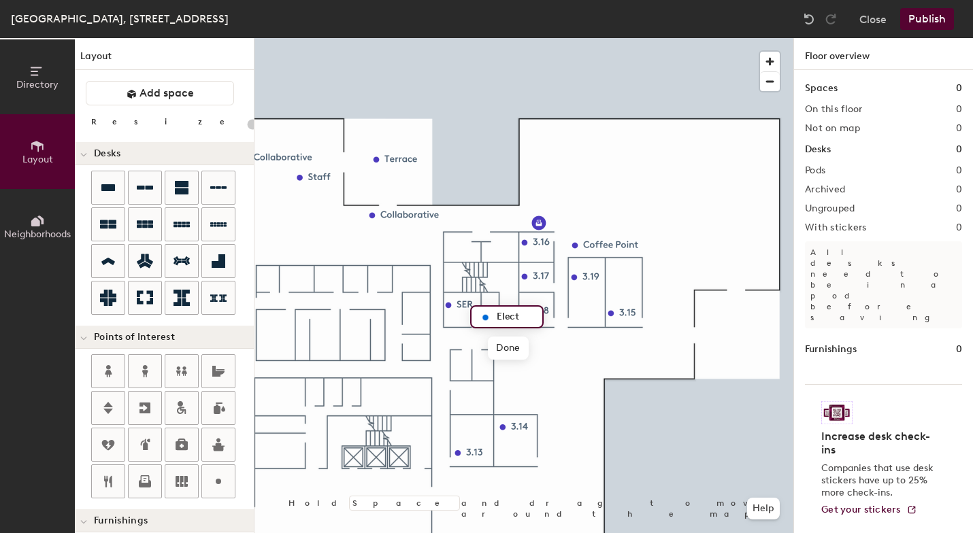
click at [521, 315] on input "Elect" at bounding box center [515, 317] width 44 height 19
type input "Elect Room"
click at [522, 348] on span "Done" at bounding box center [517, 348] width 40 height 23
click at [496, 345] on span "Edit" at bounding box center [490, 348] width 35 height 23
click at [520, 316] on input "Elect Room" at bounding box center [523, 317] width 61 height 19
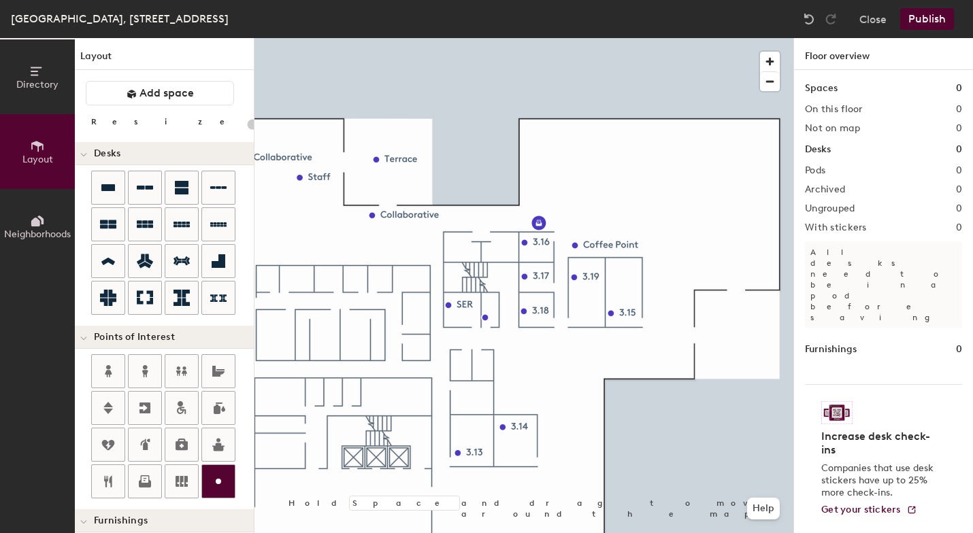
click at [223, 480] on icon at bounding box center [218, 482] width 16 height 16
type input "20"
type input "Terrace"
type input "20"
type input "Terrace"
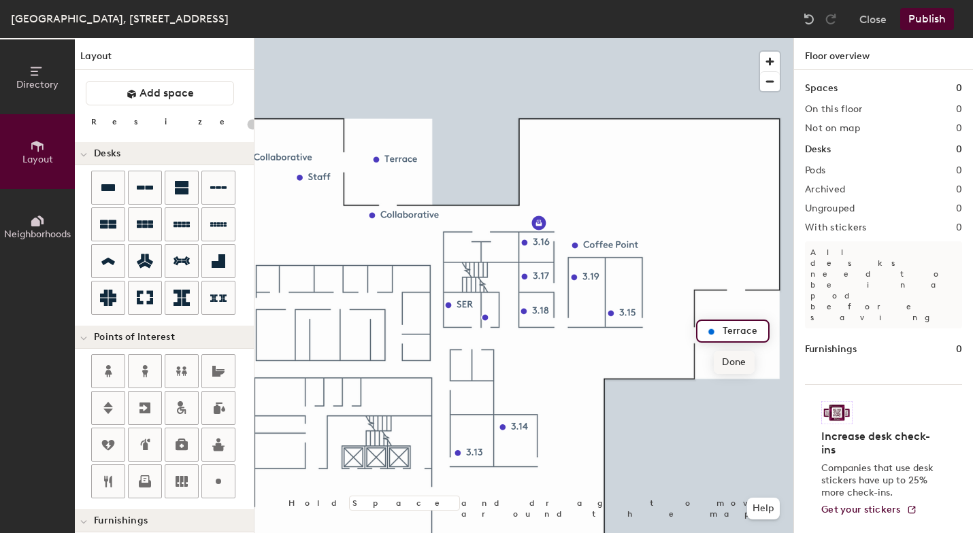
click at [740, 363] on span "Done" at bounding box center [734, 362] width 40 height 23
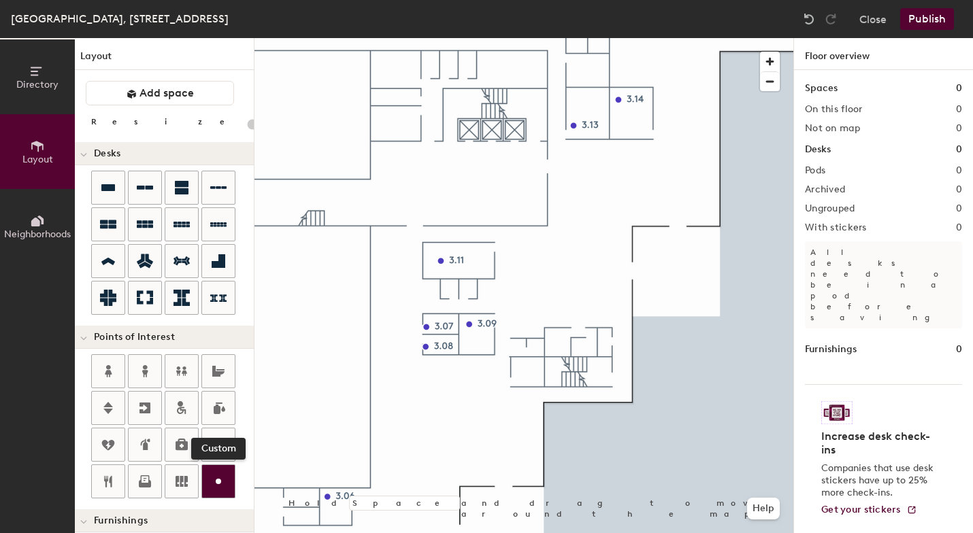
click at [220, 476] on icon at bounding box center [218, 482] width 16 height 16
type input "20"
type input "Phone B"
click at [472, 317] on span "Done" at bounding box center [467, 320] width 40 height 23
click at [218, 473] on div at bounding box center [218, 481] width 33 height 33
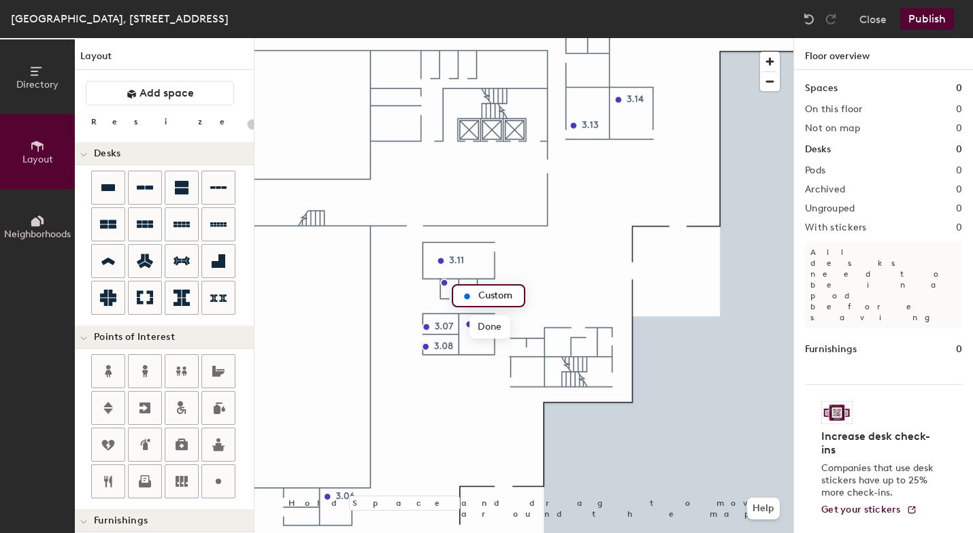
type input "20"
type input "Phone B"
click at [487, 326] on span "Done" at bounding box center [489, 327] width 40 height 23
click at [214, 480] on icon at bounding box center [218, 482] width 16 height 16
type input "20"
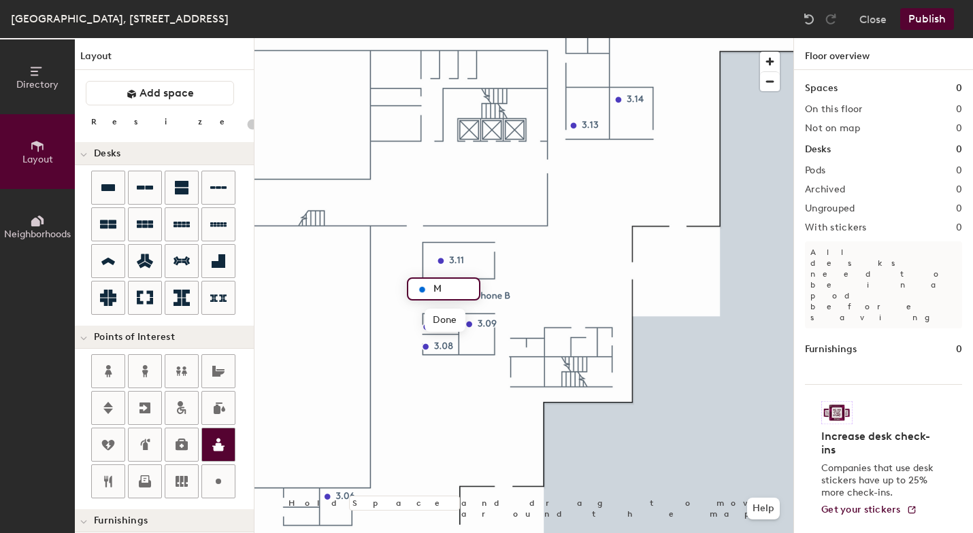
type input "MR"
type input "20"
type input "MR 2P"
click at [443, 323] on span "Done" at bounding box center [445, 320] width 40 height 23
click at [223, 482] on icon at bounding box center [218, 482] width 16 height 16
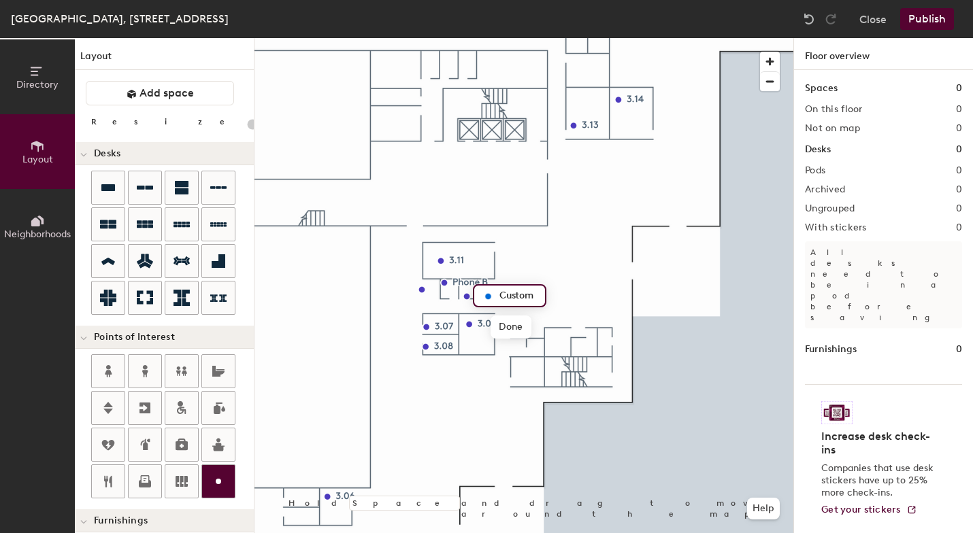
type input "20"
type input "MR P2"
click at [512, 323] on span "Done" at bounding box center [511, 327] width 40 height 23
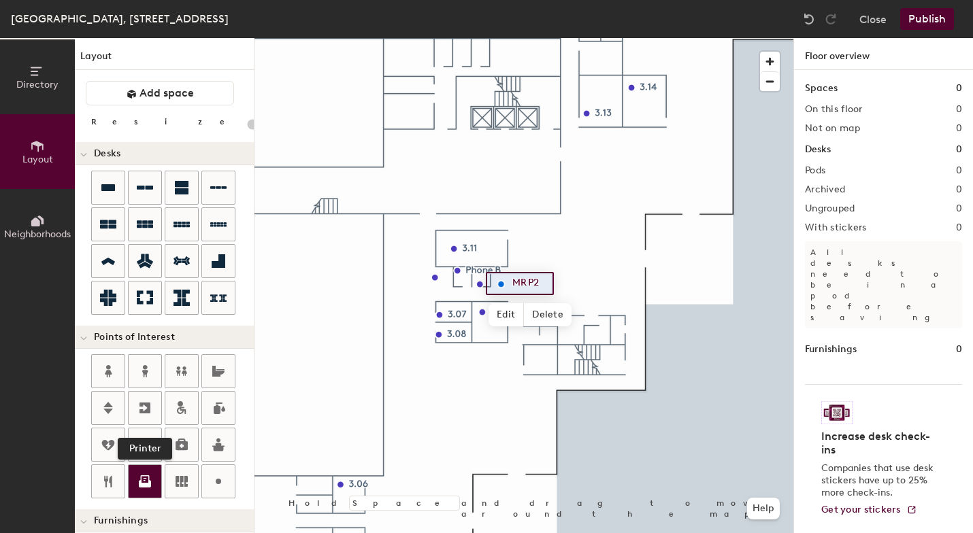
click at [150, 480] on icon at bounding box center [145, 482] width 16 height 16
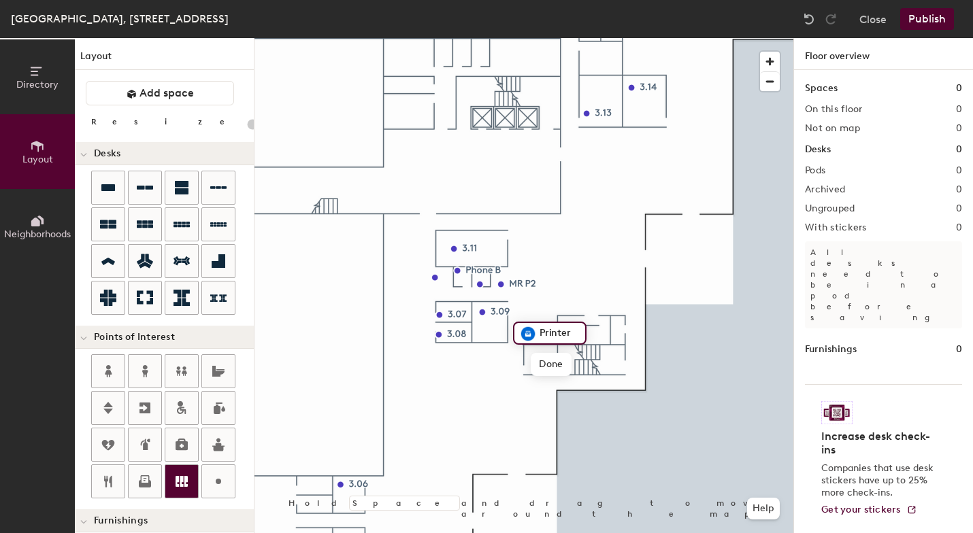
type input "20"
click at [548, 365] on span "Done" at bounding box center [551, 364] width 40 height 23
type input "20"
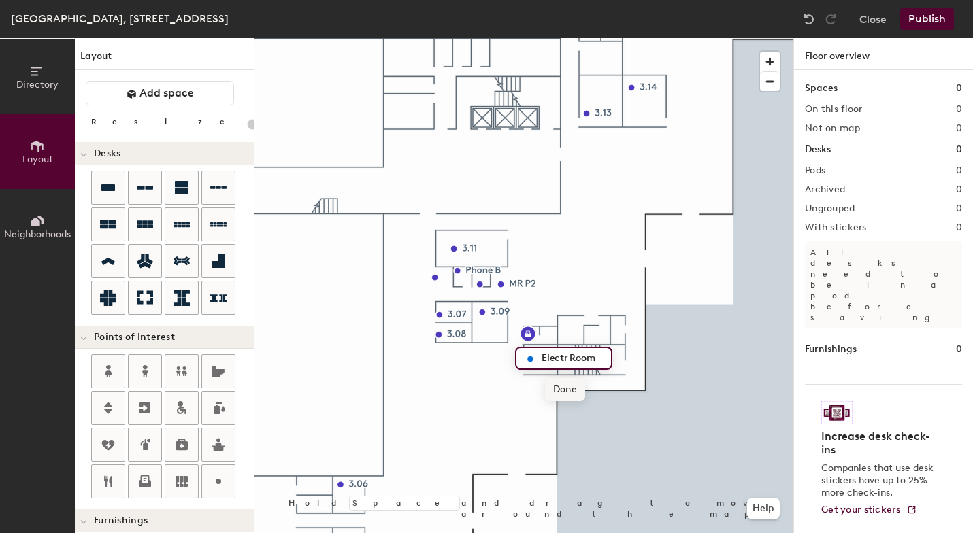
type input "Electr Room"
click at [569, 391] on span "Done" at bounding box center [565, 389] width 40 height 23
click at [538, 390] on span "Edit" at bounding box center [535, 389] width 35 height 23
click at [567, 391] on span "Done" at bounding box center [565, 389] width 40 height 23
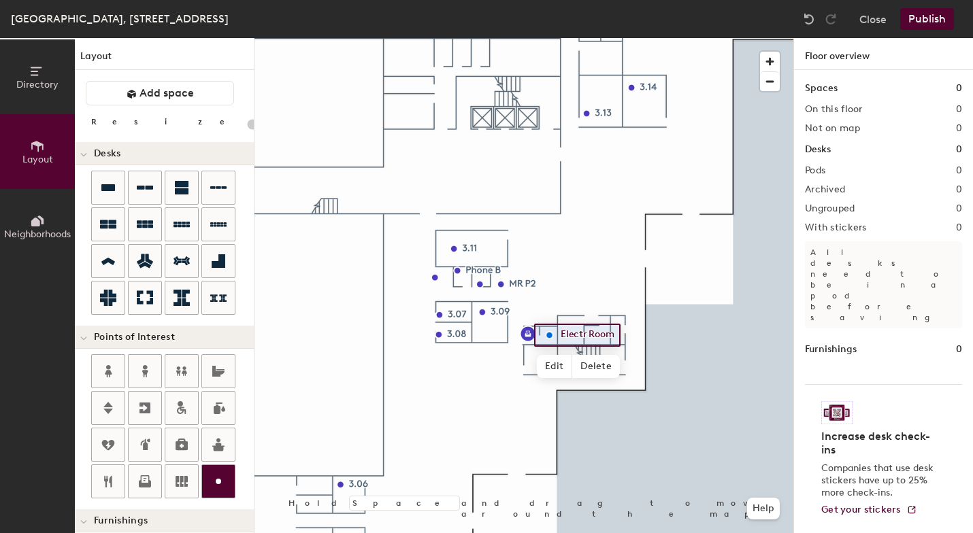
click at [218, 482] on circle at bounding box center [218, 481] width 5 height 5
type input "20"
type input "SER"
type input "20"
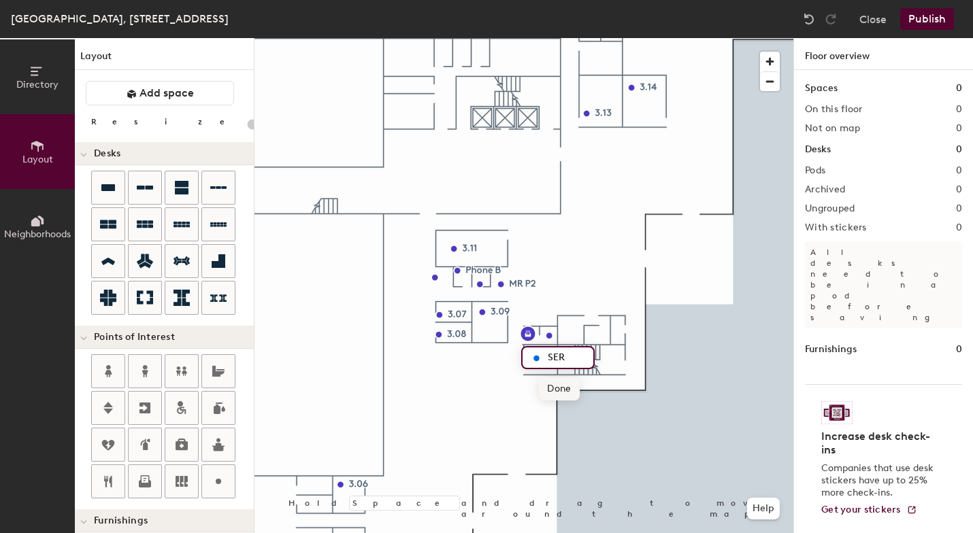
type input "SER"
click at [563, 388] on span "Done" at bounding box center [559, 389] width 40 height 23
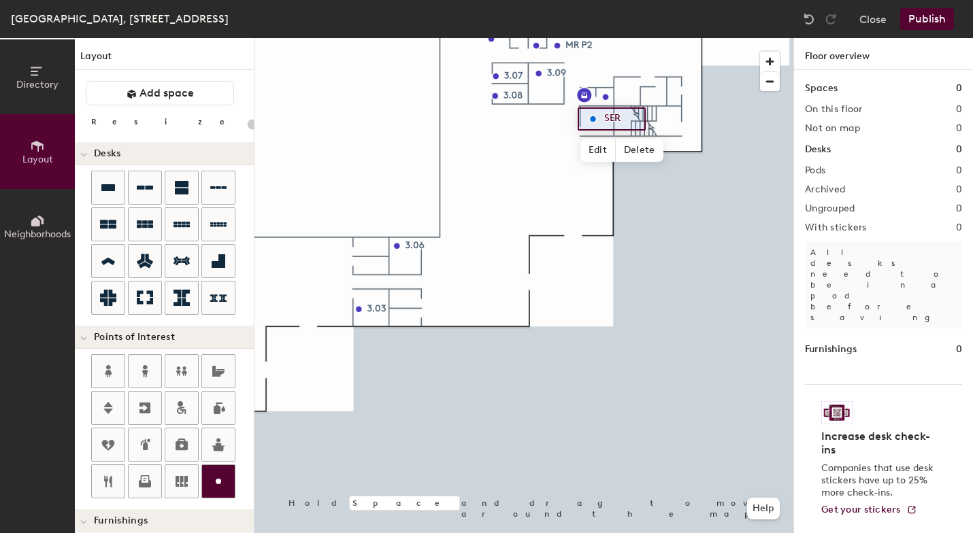
click at [216, 482] on icon at bounding box center [218, 482] width 16 height 16
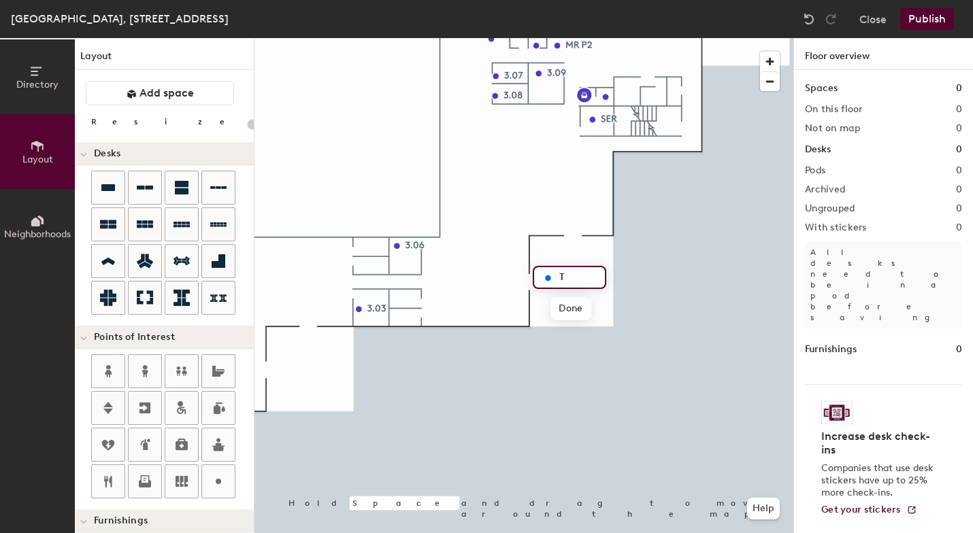
type input "20"
type input "Terrace"
click at [572, 318] on span "Done" at bounding box center [570, 308] width 40 height 23
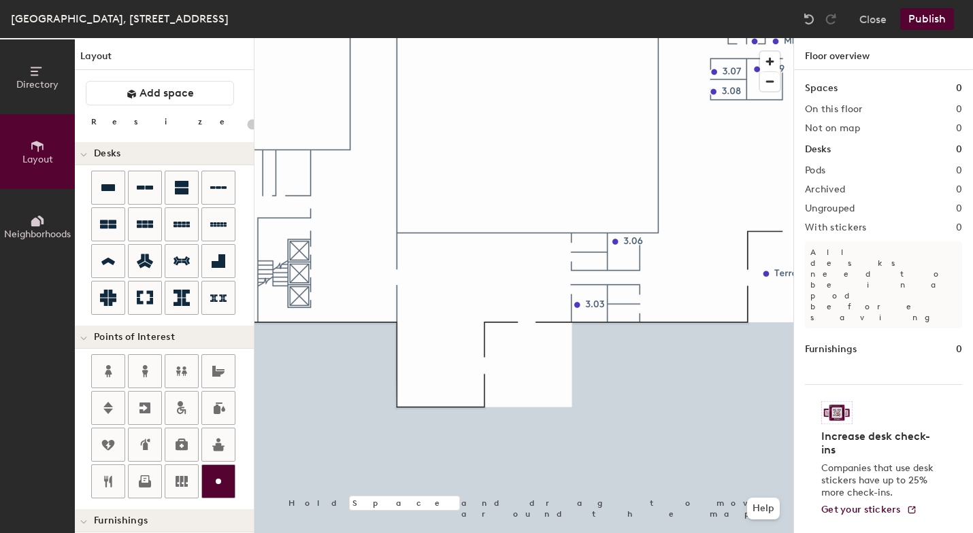
click at [218, 482] on circle at bounding box center [218, 481] width 5 height 5
type input "20"
type input "Terrace"
click at [529, 397] on span "Done" at bounding box center [521, 397] width 40 height 23
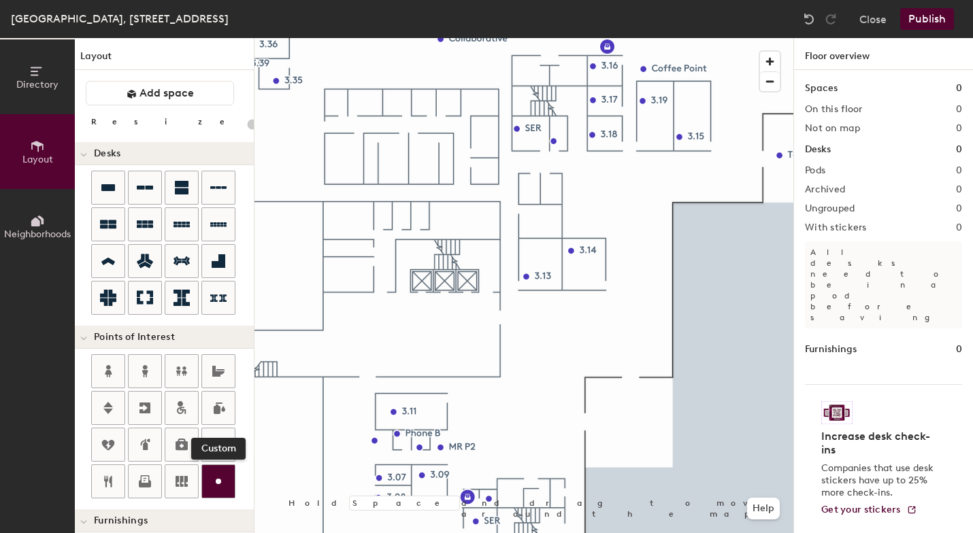
click at [213, 483] on icon at bounding box center [218, 482] width 16 height 16
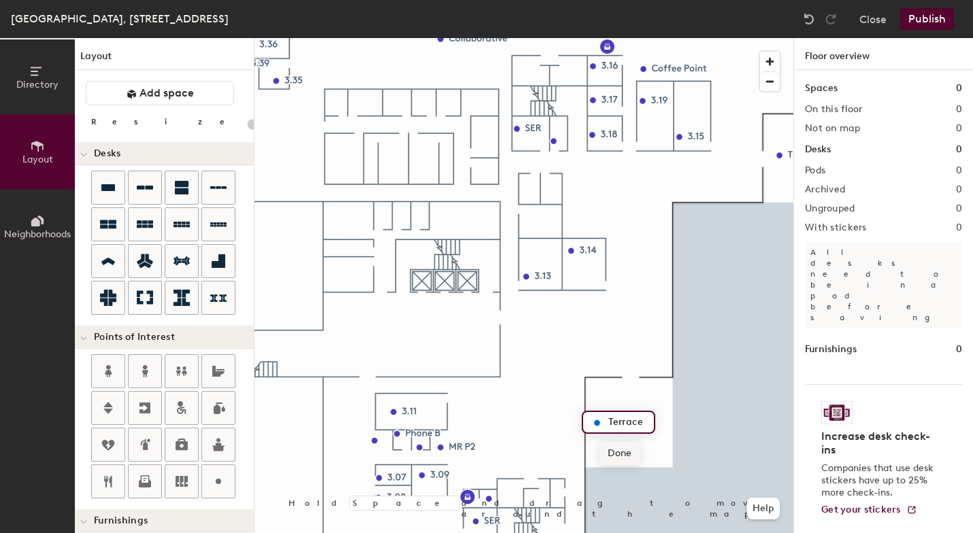
type input "20"
type input "Terrace"
click at [620, 458] on span "Done" at bounding box center [619, 453] width 40 height 23
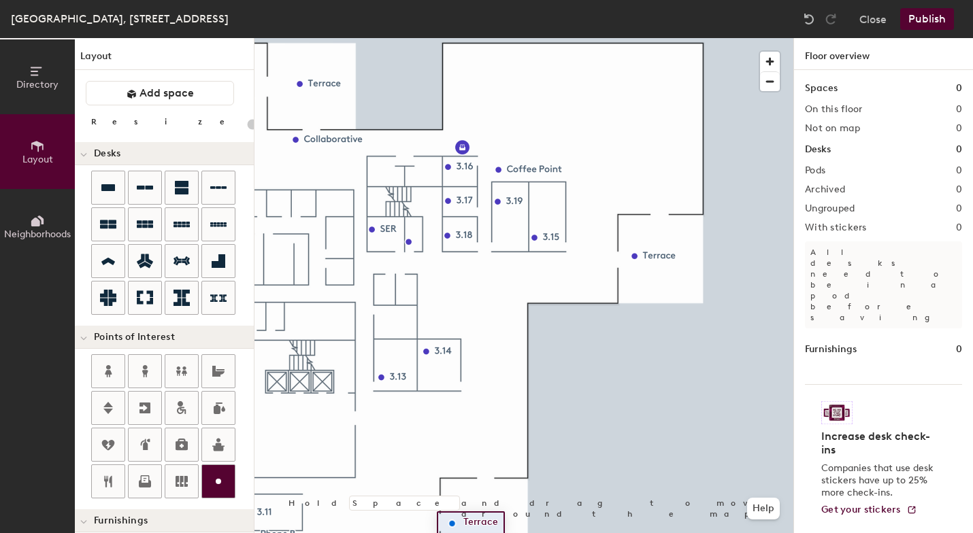
click at [221, 483] on icon at bounding box center [218, 482] width 16 height 16
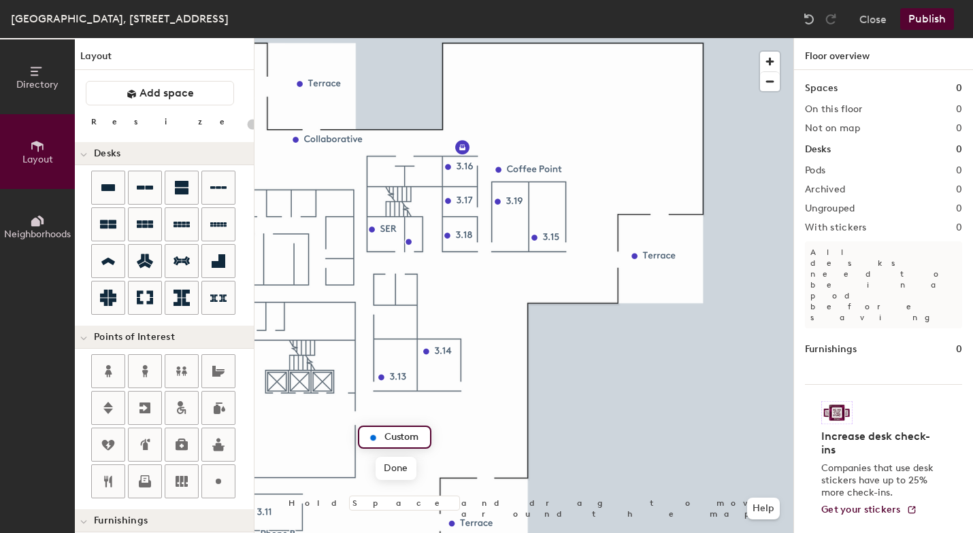
type input "20"
type input "Waiting Area"
click at [410, 468] on span "Done" at bounding box center [411, 468] width 40 height 23
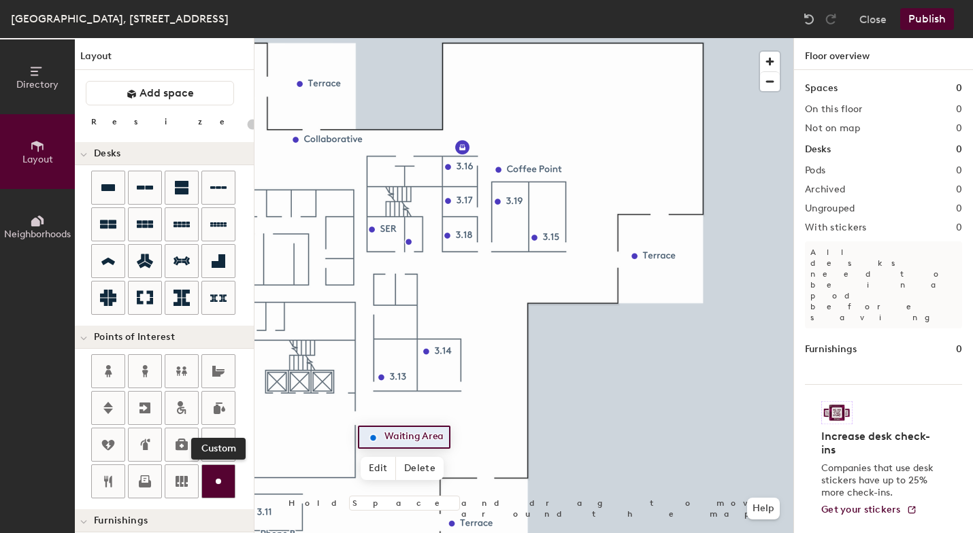
click at [220, 480] on icon at bounding box center [218, 482] width 16 height 16
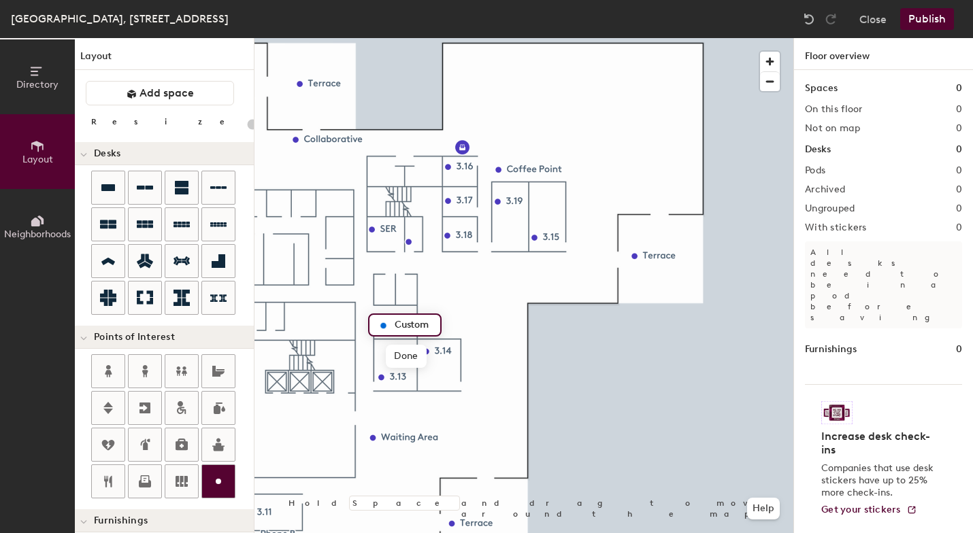
type input "20"
type input "Storage"
click at [403, 356] on span "Done" at bounding box center [406, 356] width 40 height 23
click at [227, 486] on div at bounding box center [218, 481] width 33 height 33
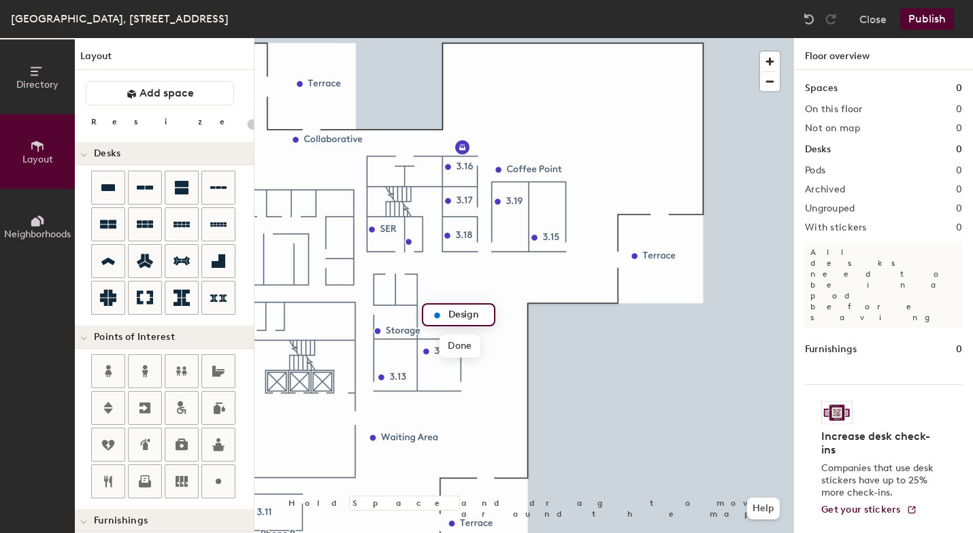
type input "20"
type input "Design T"
type input "20"
type input "Design Thinking"
click at [485, 348] on span "Done" at bounding box center [484, 346] width 40 height 23
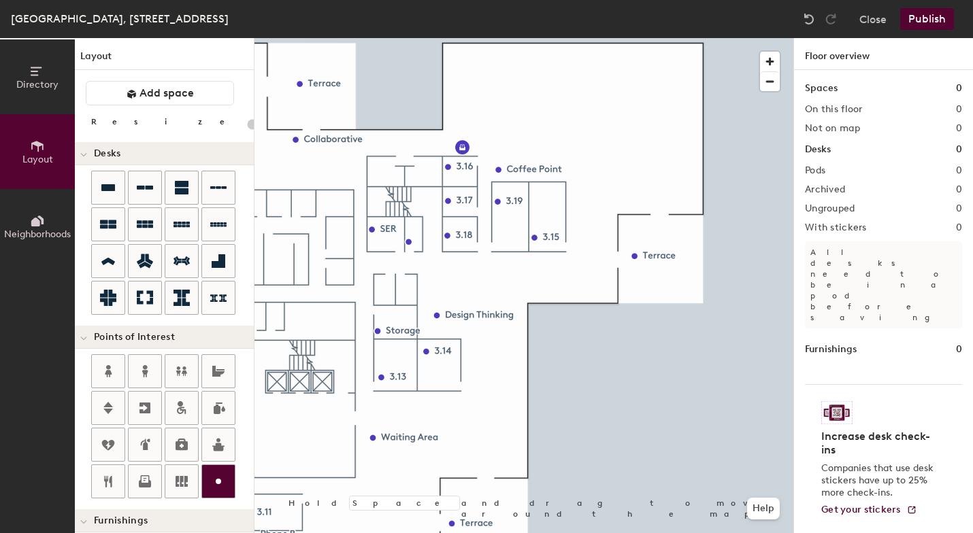
click at [211, 480] on icon at bounding box center [218, 482] width 16 height 16
type input "20"
type input "MR 3P"
type input "20"
type input "MR 3P"
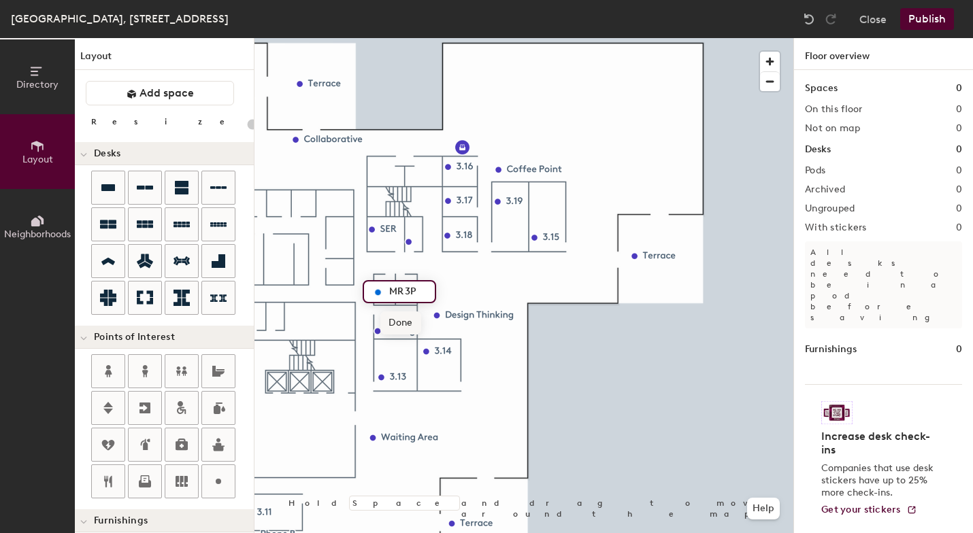
click at [405, 324] on span "Done" at bounding box center [400, 323] width 40 height 23
click at [219, 480] on circle at bounding box center [218, 481] width 5 height 5
type input "20"
type input "MR 3P"
click at [439, 309] on span "Done" at bounding box center [429, 311] width 40 height 23
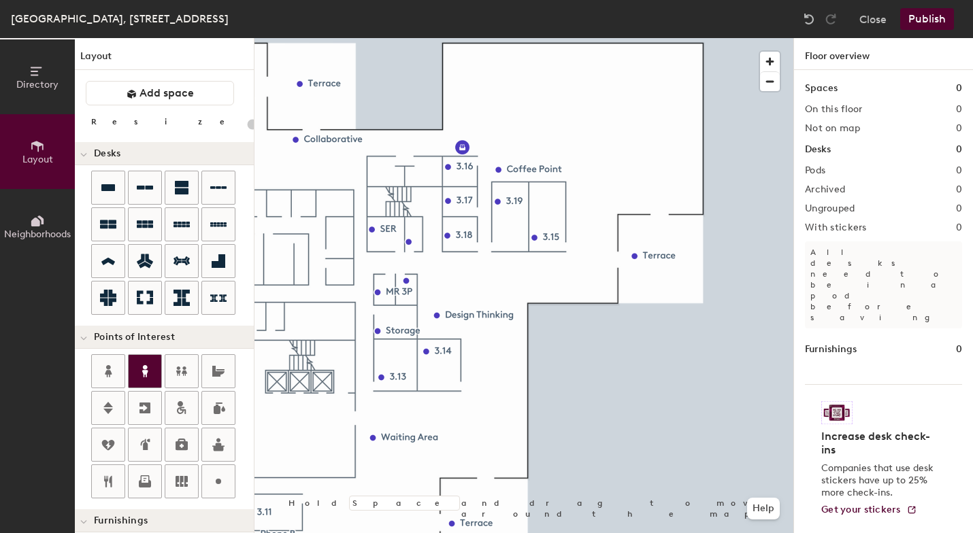
click at [151, 375] on icon at bounding box center [145, 371] width 16 height 16
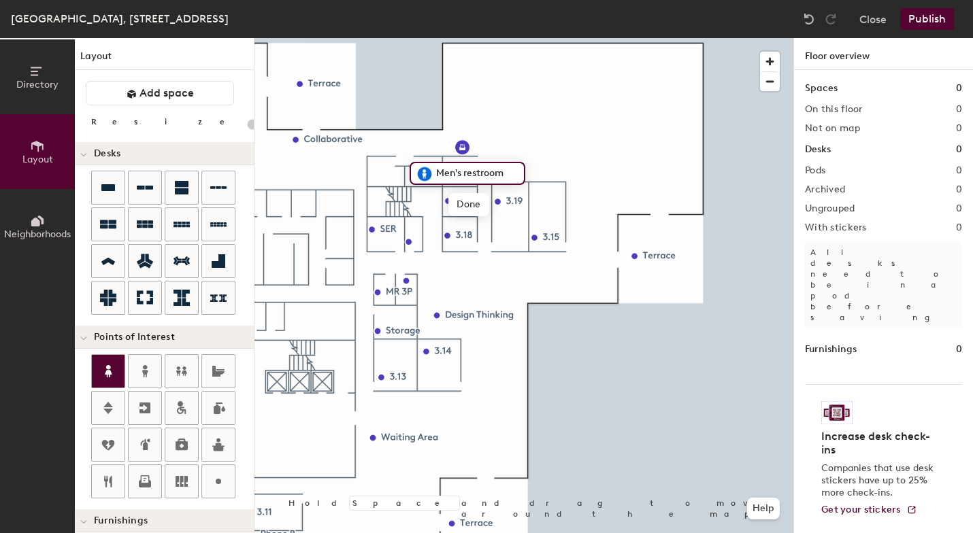
click at [110, 370] on icon at bounding box center [108, 371] width 7 height 12
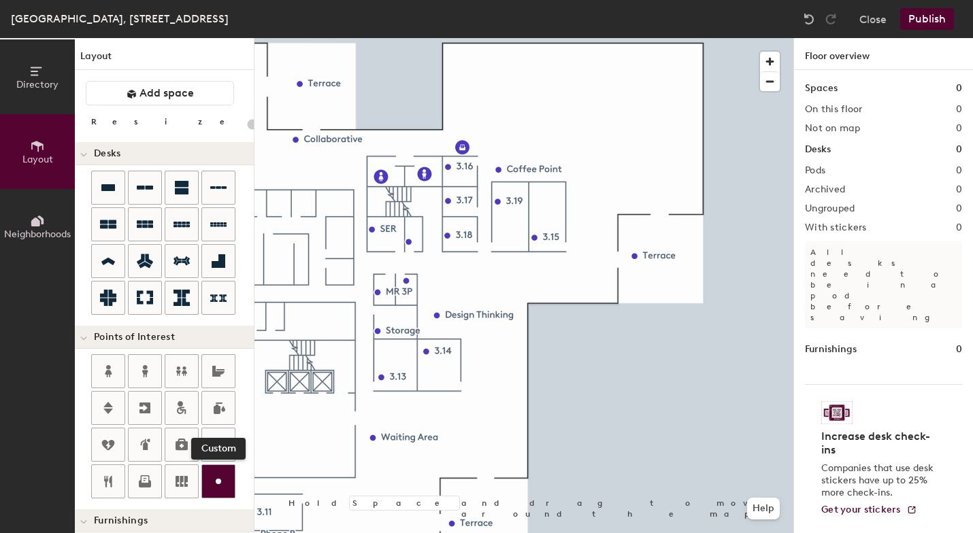
click at [219, 482] on circle at bounding box center [218, 481] width 5 height 5
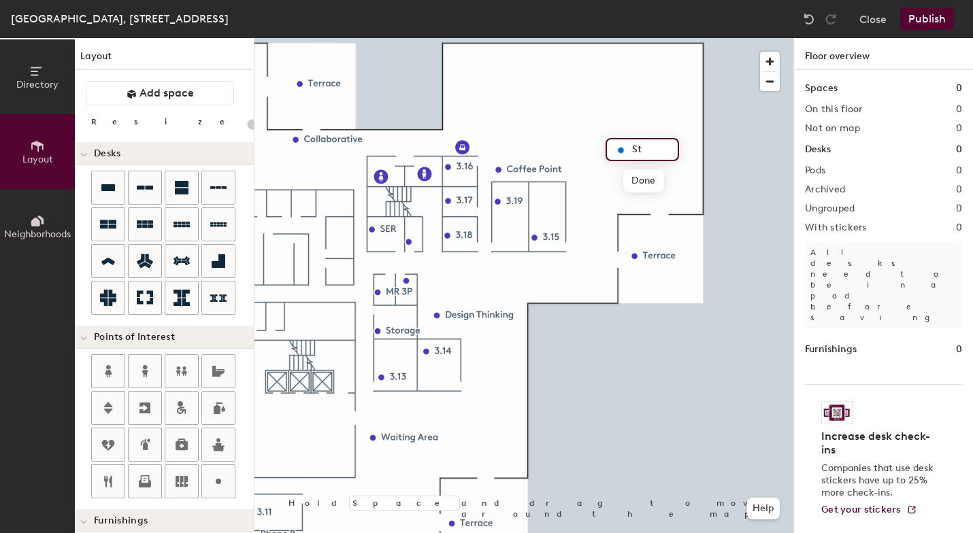
type input "20"
type input "Staff"
type input "20"
type input "Staff"
click at [647, 180] on span "Done" at bounding box center [643, 180] width 40 height 23
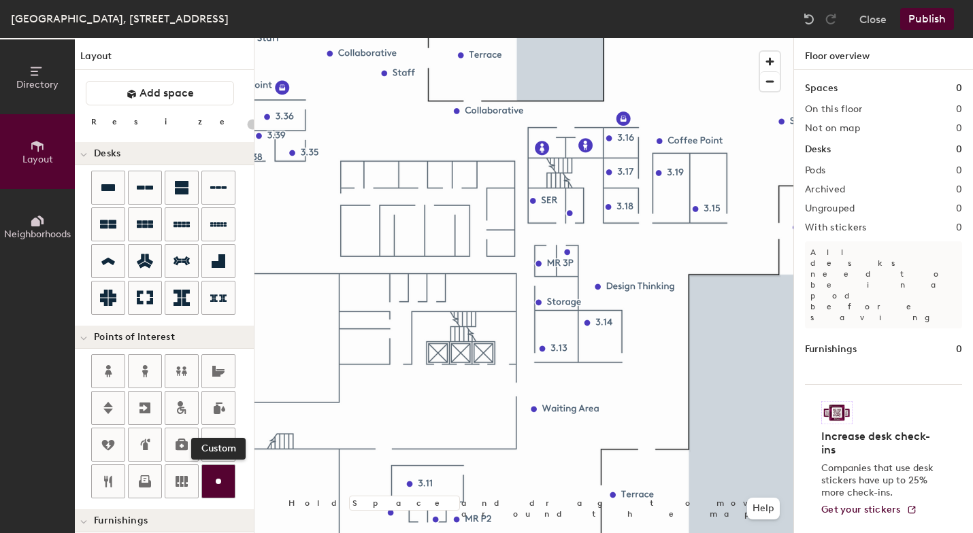
click at [220, 481] on circle at bounding box center [218, 481] width 5 height 5
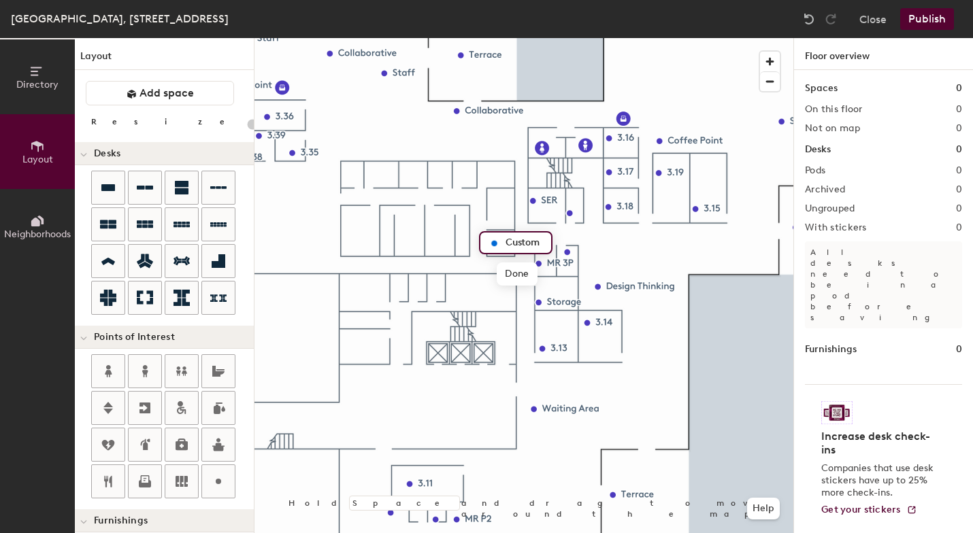
type input "20"
type input "Edit Suite"
click at [529, 277] on span "Done" at bounding box center [526, 274] width 40 height 23
click at [220, 481] on circle at bounding box center [218, 481] width 5 height 5
type input "20"
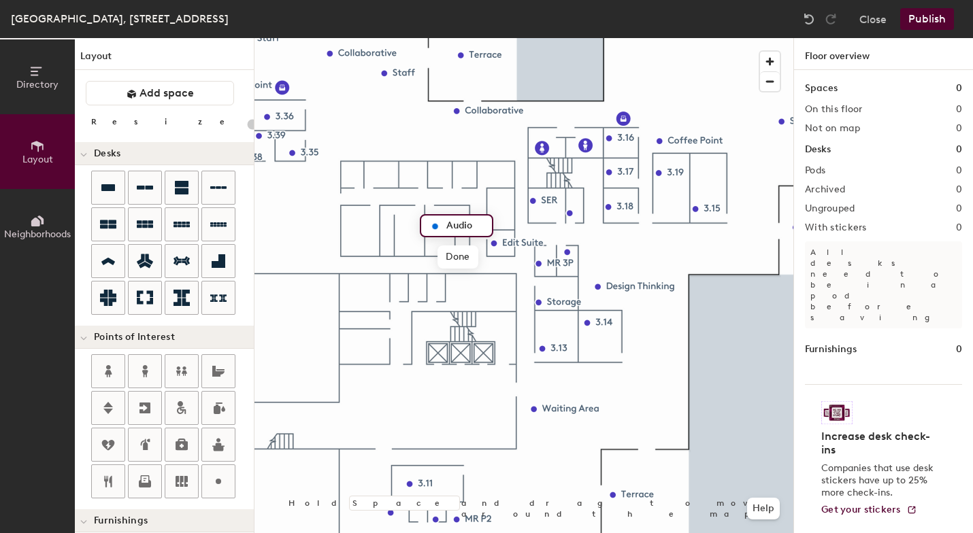
type input "Audio"
type input "20"
type input "Audio Suite"
click at [464, 257] on span "Done" at bounding box center [470, 257] width 40 height 23
click at [222, 482] on icon at bounding box center [218, 482] width 16 height 16
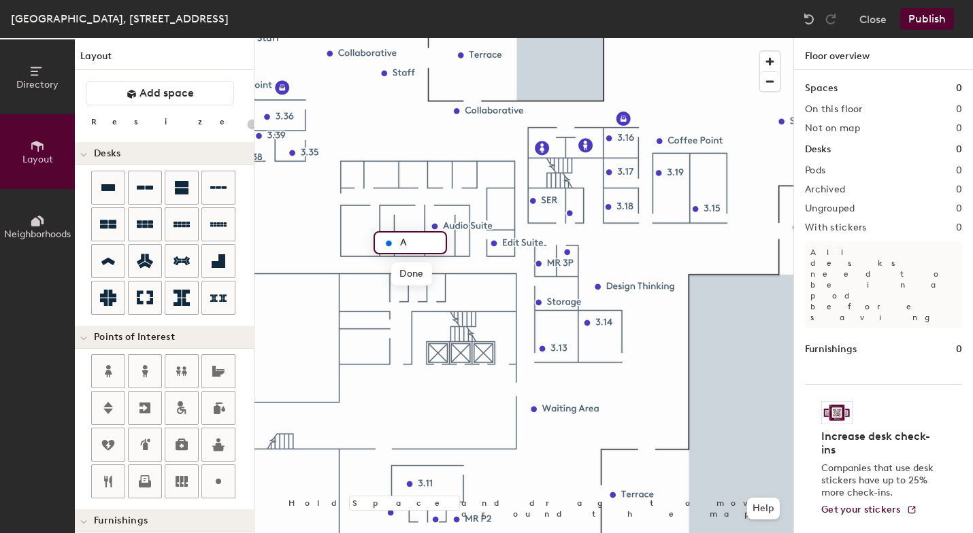
type input "20"
type input "Aud"
type input "20"
type input "Audio Suite"
click at [427, 276] on span "Done" at bounding box center [423, 274] width 40 height 23
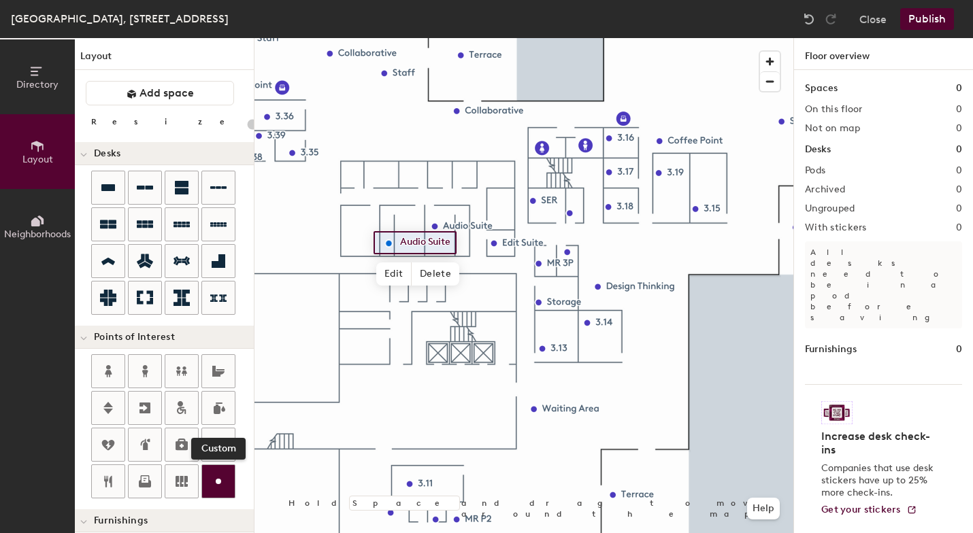
click at [223, 480] on icon at bounding box center [218, 482] width 16 height 16
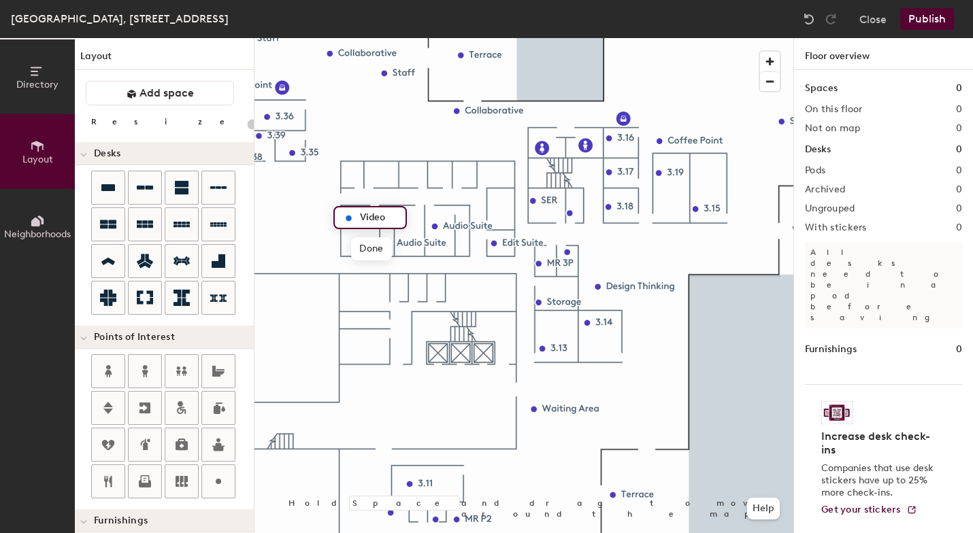
type input "20"
type input "Video S"
type input "20"
type input "Video Studio"
click at [382, 250] on span "Done" at bounding box center [386, 248] width 40 height 23
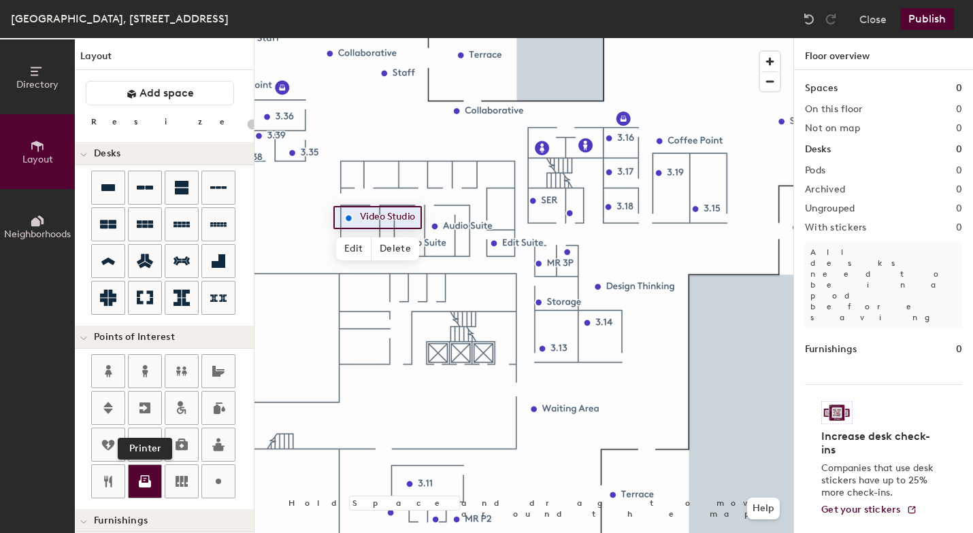
click at [150, 481] on icon at bounding box center [145, 483] width 12 height 7
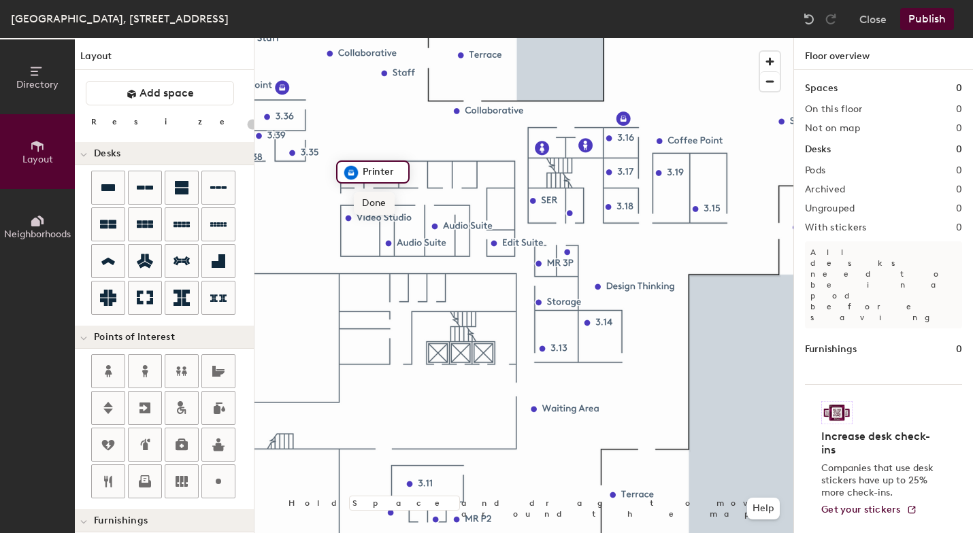
click at [376, 205] on span "Done" at bounding box center [374, 203] width 40 height 23
click at [218, 481] on circle at bounding box center [218, 481] width 5 height 5
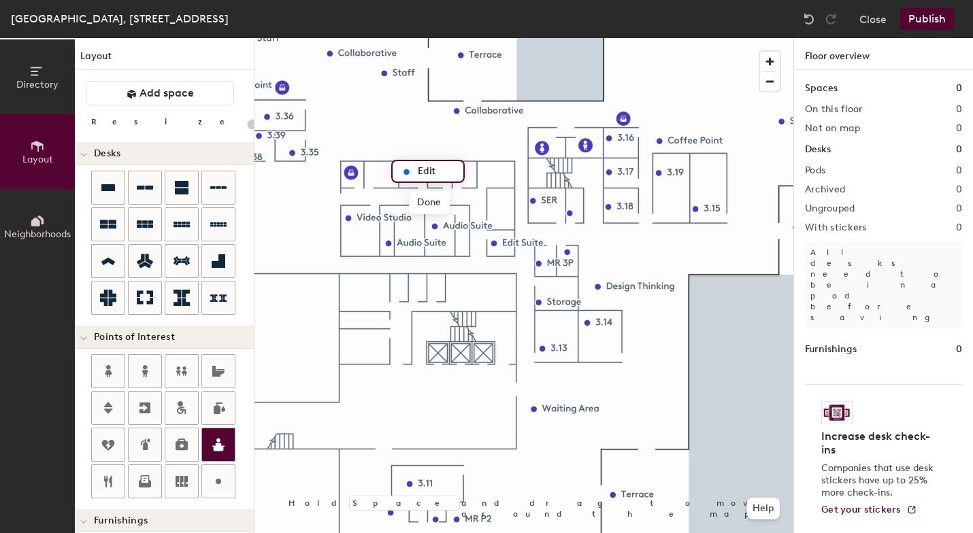
type input "20"
type input "Edit S"
type input "20"
type input "Edit Suite"
click at [442, 205] on span "Done" at bounding box center [438, 202] width 40 height 23
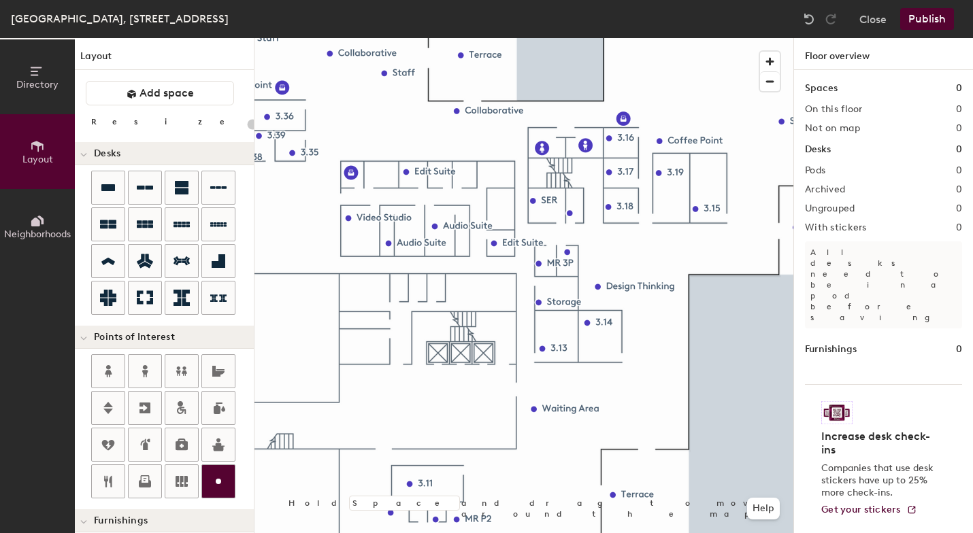
click at [216, 487] on icon at bounding box center [218, 482] width 16 height 16
type input "20"
type input "Prod. Storage"
click at [413, 202] on span "Done" at bounding box center [411, 197] width 40 height 23
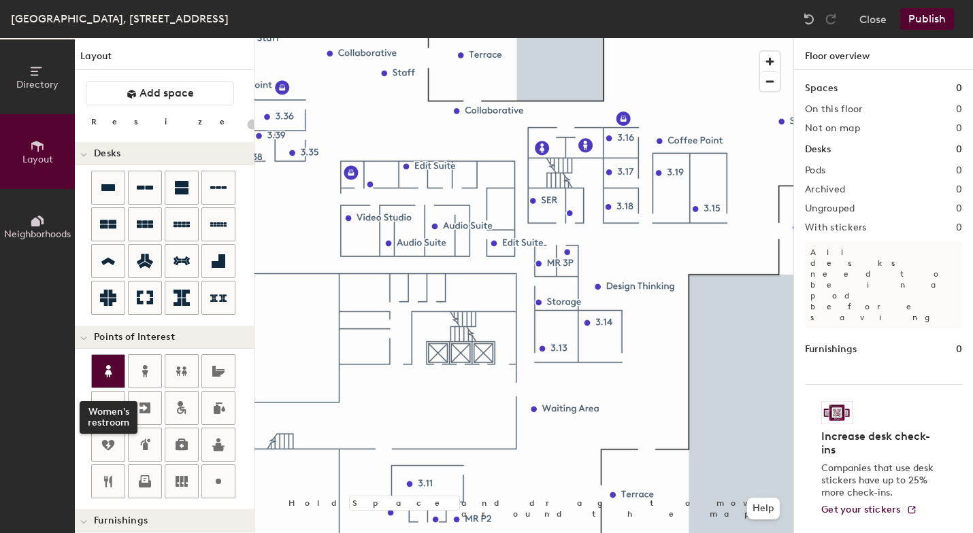
click at [107, 369] on icon at bounding box center [108, 371] width 16 height 16
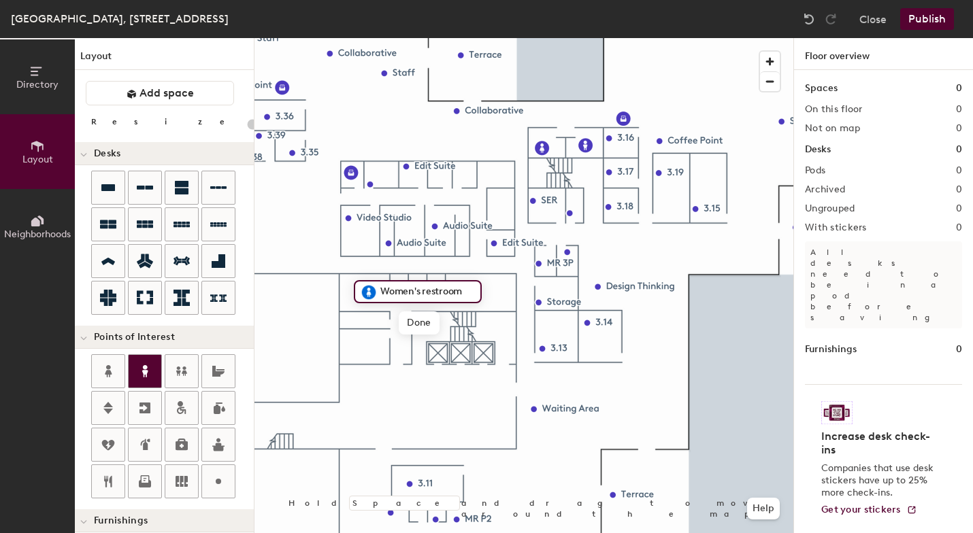
click at [151, 362] on div at bounding box center [145, 371] width 33 height 33
type input "20"
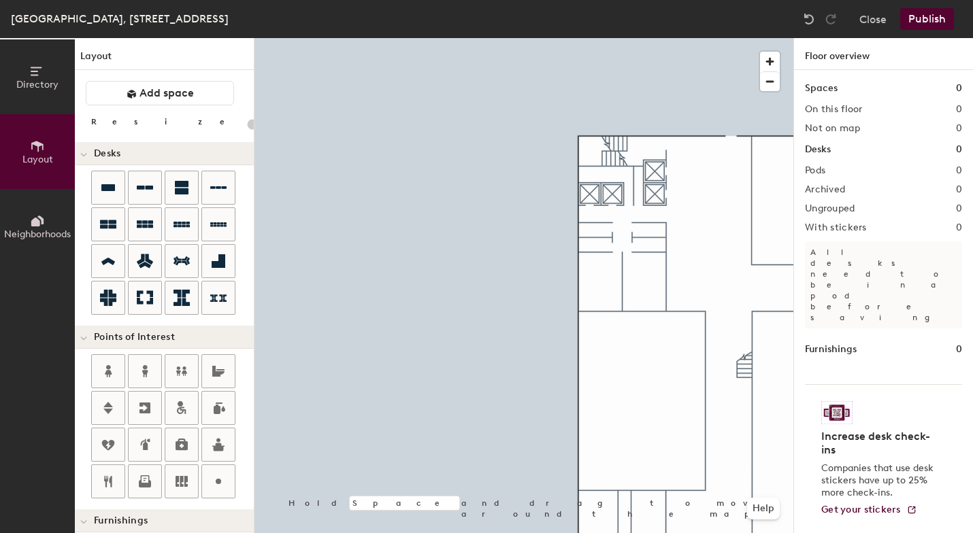
click at [922, 22] on button "Publish" at bounding box center [927, 19] width 54 height 22
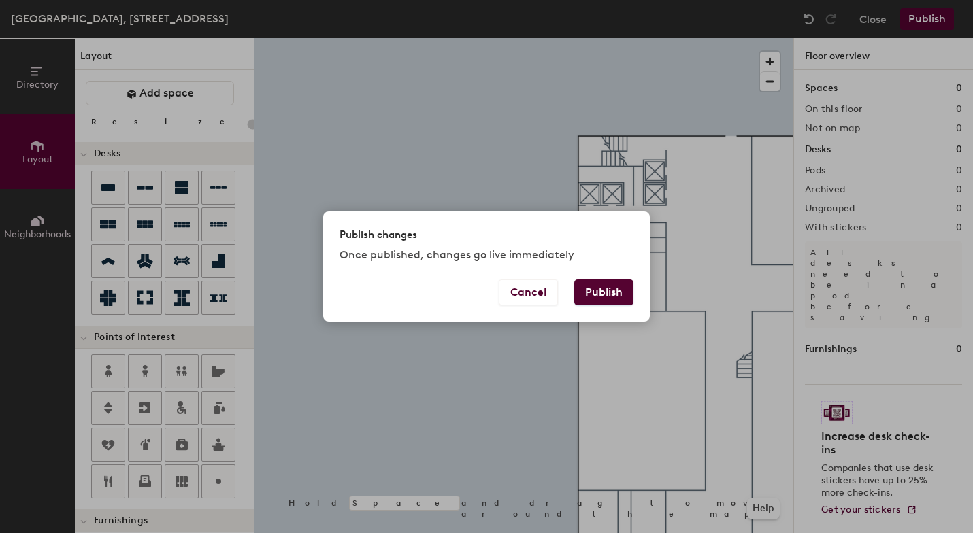
click at [603, 294] on button "Publish" at bounding box center [603, 293] width 59 height 26
type input "20"
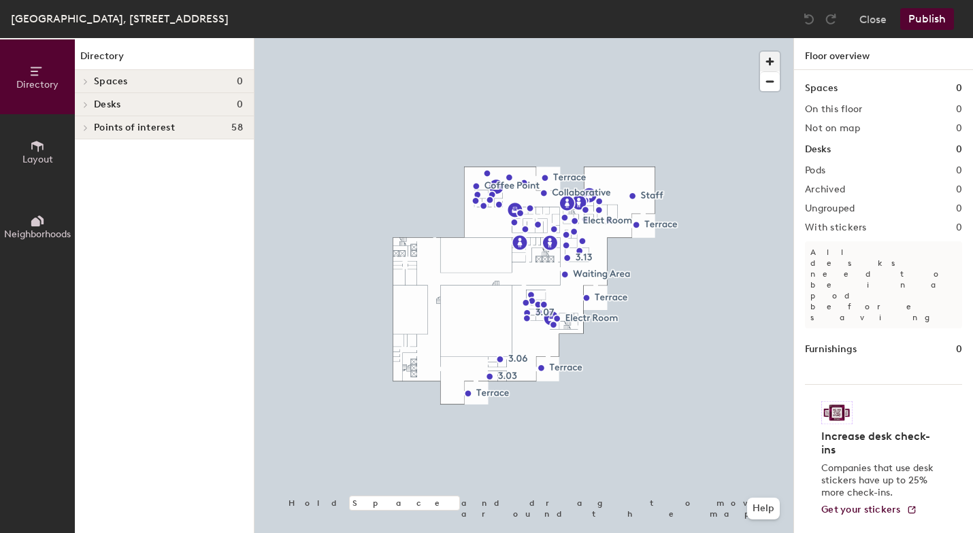
click at [765, 58] on span "button" at bounding box center [770, 62] width 20 height 20
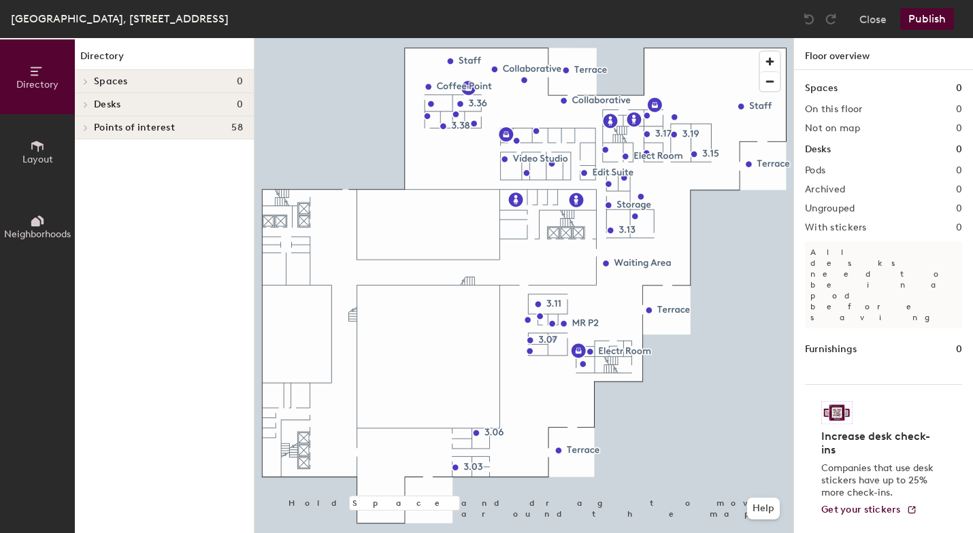
click at [22, 152] on button "Layout" at bounding box center [37, 151] width 75 height 75
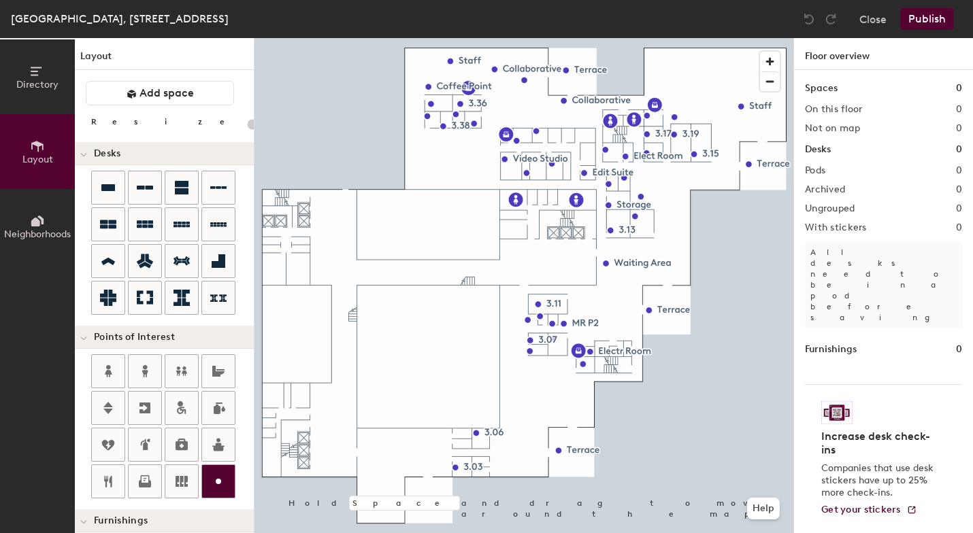
click at [220, 480] on icon at bounding box center [218, 482] width 16 height 16
type input "20"
type input "Hall Galery"
click at [358, 446] on span "Done" at bounding box center [360, 445] width 40 height 23
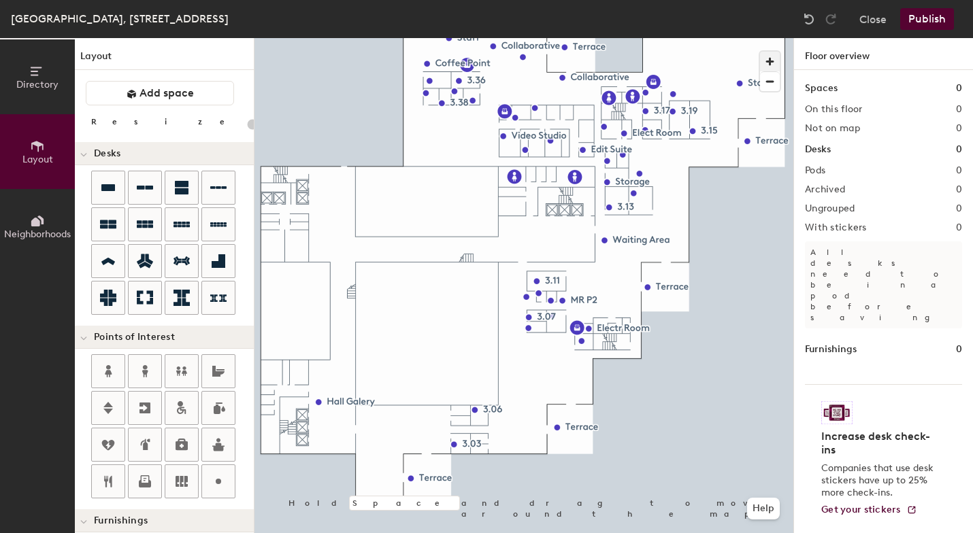
click at [770, 61] on span "button" at bounding box center [770, 62] width 20 height 20
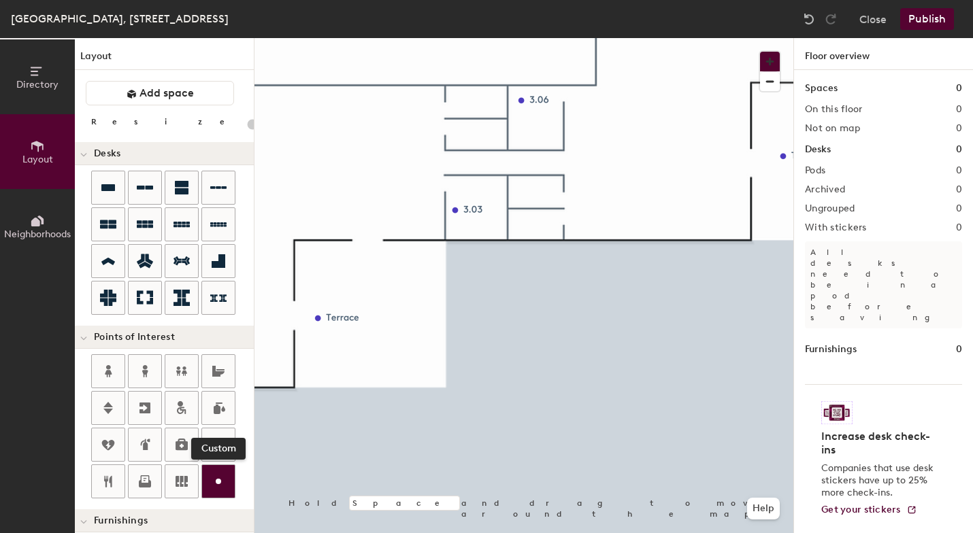
click at [222, 482] on icon at bounding box center [218, 482] width 16 height 16
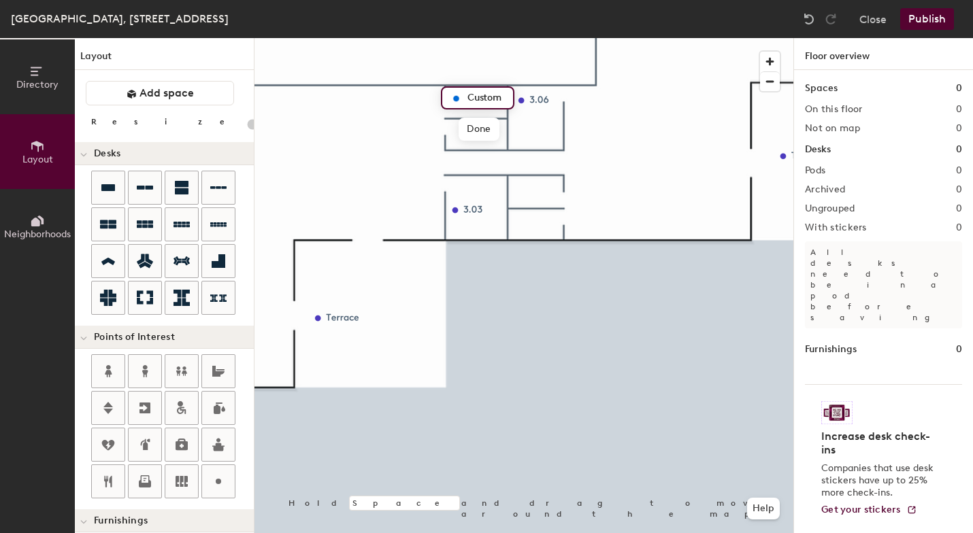
type input "20"
type input "m"
type input "20"
type input "MR 3P"
click at [482, 131] on span "Done" at bounding box center [479, 129] width 40 height 23
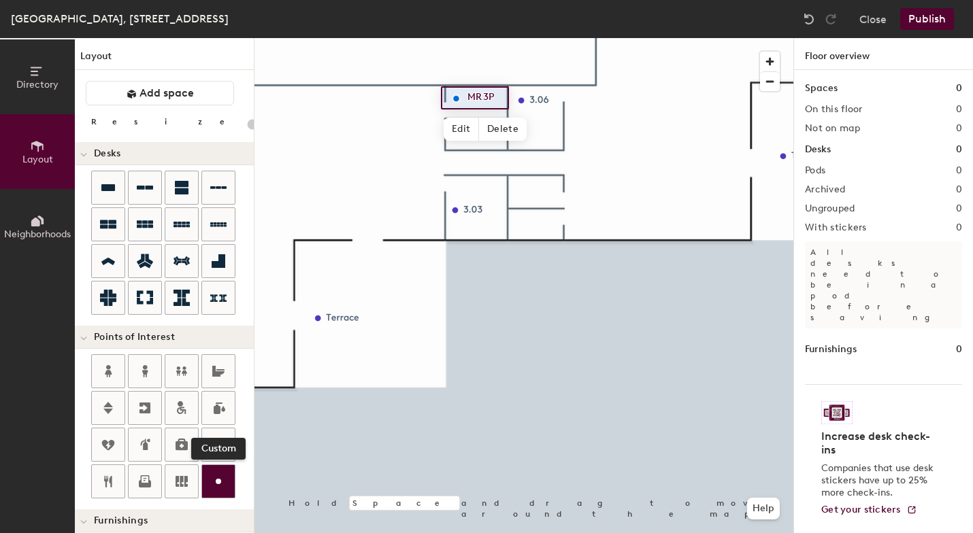
click at [222, 471] on div at bounding box center [218, 481] width 33 height 33
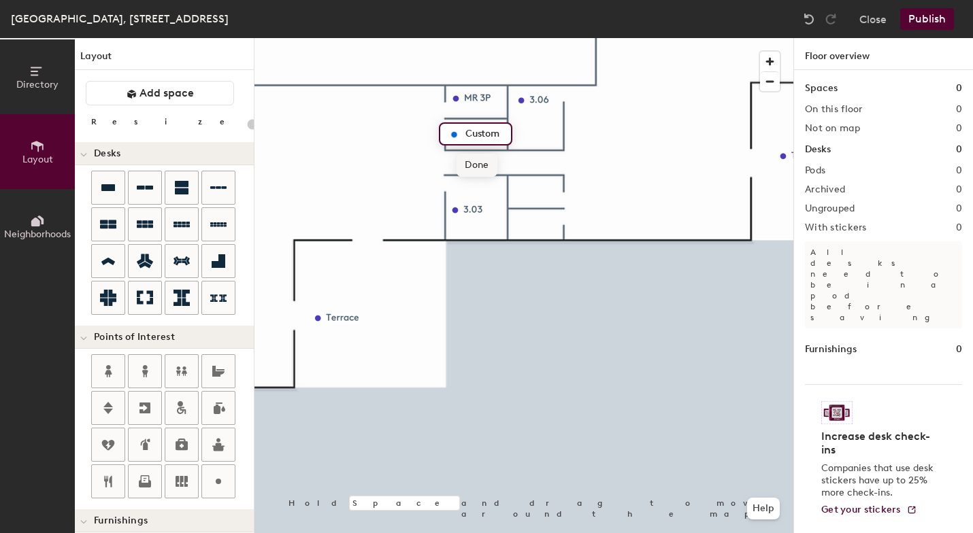
type input "20"
type input "MR 3P"
click at [476, 164] on span "Done" at bounding box center [477, 165] width 40 height 23
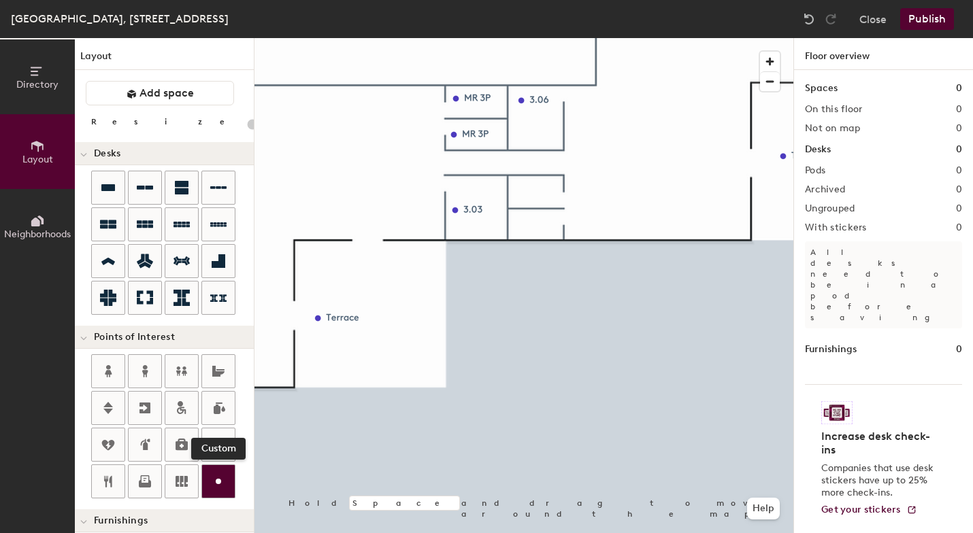
click at [220, 483] on icon at bounding box center [218, 482] width 16 height 16
type input "20"
type input "M"
type input "20"
type input "MR"
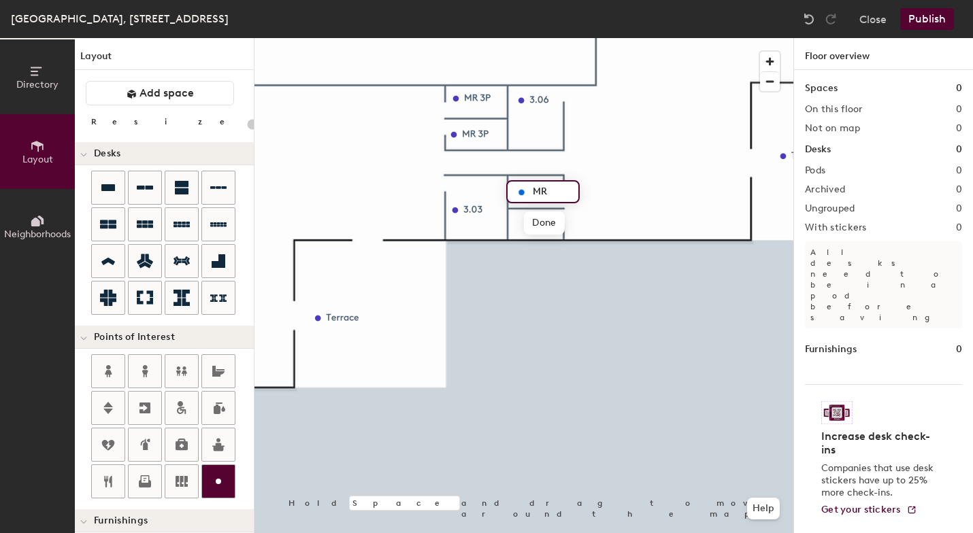
type input "20"
type input "MR 2P"
click at [548, 218] on span "Done" at bounding box center [544, 223] width 40 height 23
click at [225, 478] on icon at bounding box center [218, 482] width 16 height 16
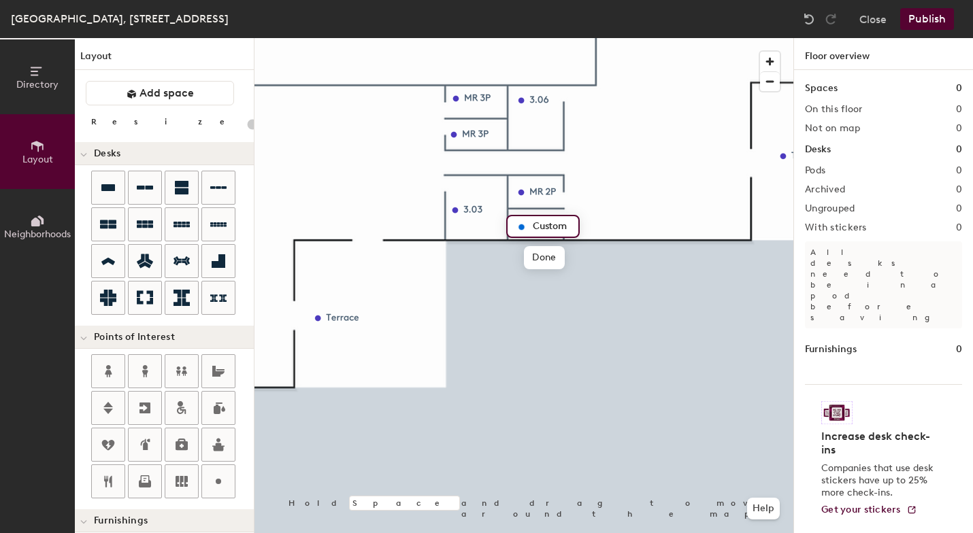
type input "20"
type input "M"
type input "20"
type input "MR 2P"
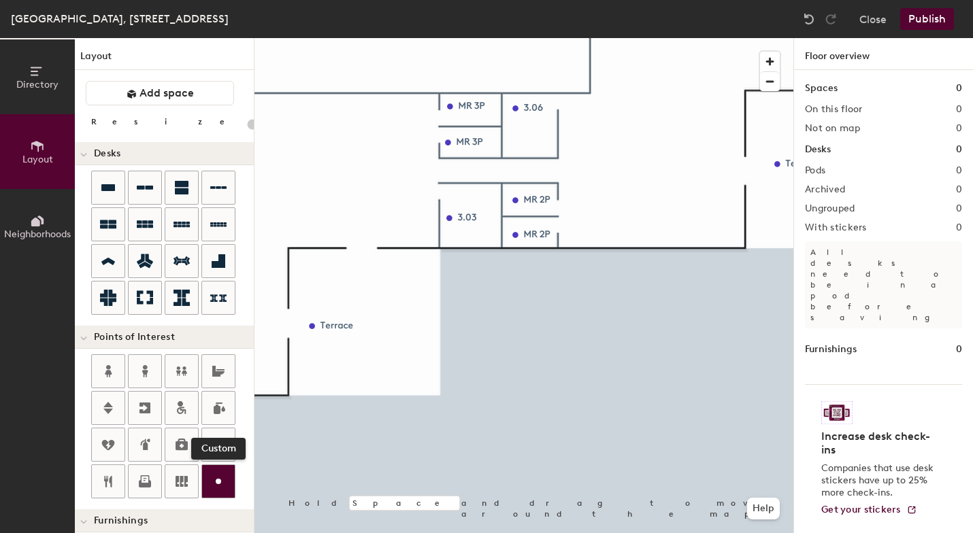
click at [218, 485] on icon at bounding box center [218, 482] width 16 height 16
type input "20"
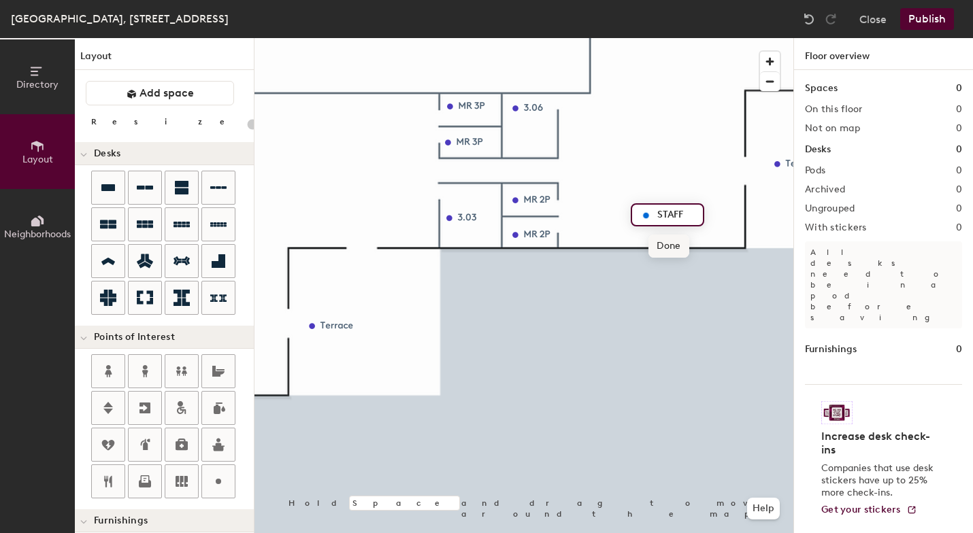
type input "STAFF"
click at [676, 249] on span "Done" at bounding box center [668, 246] width 40 height 23
click at [927, 22] on button "Publish" at bounding box center [927, 19] width 54 height 22
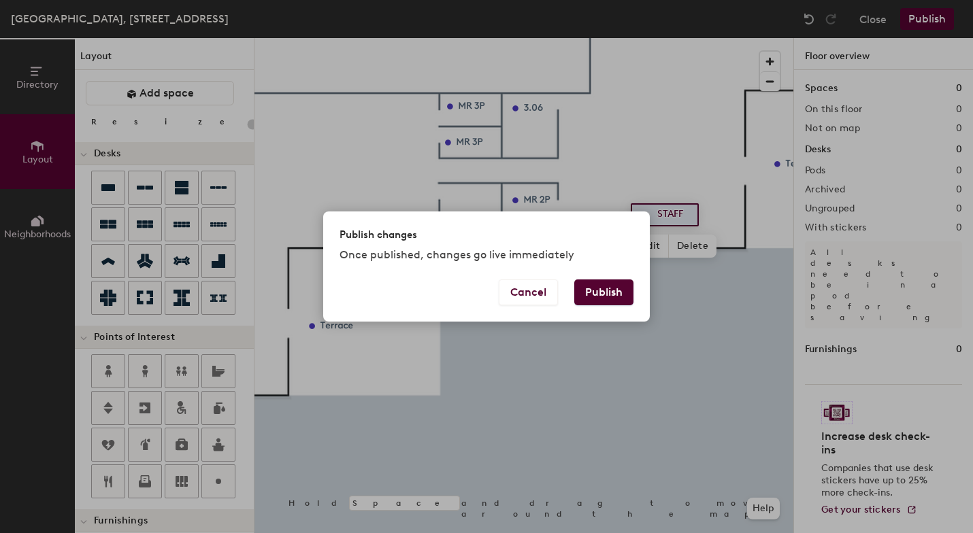
click at [597, 293] on button "Publish" at bounding box center [603, 293] width 59 height 26
type input "20"
